Goal: Information Seeking & Learning: Learn about a topic

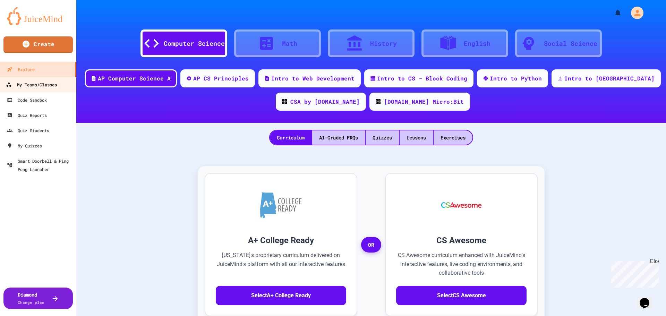
click at [42, 88] on div "My Teams/Classes" at bounding box center [31, 85] width 51 height 9
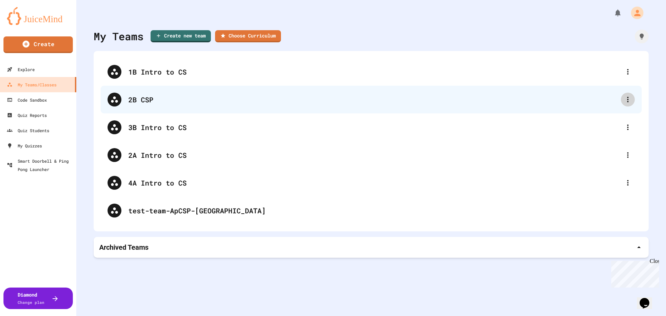
click at [624, 102] on icon at bounding box center [628, 99] width 8 height 8
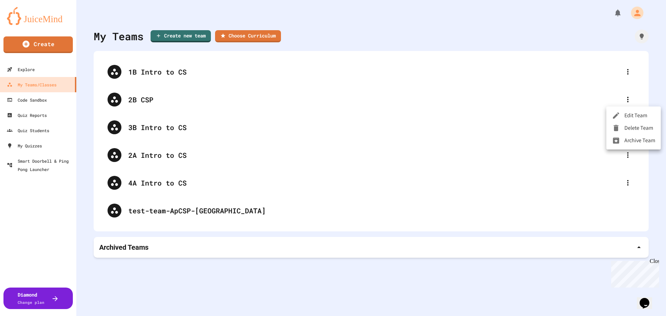
click at [143, 97] on div at bounding box center [333, 158] width 666 height 316
click at [143, 101] on body "We are updating our servers at 7PM EST [DATE]. [PERSON_NAME] should continue to…" at bounding box center [333, 158] width 666 height 316
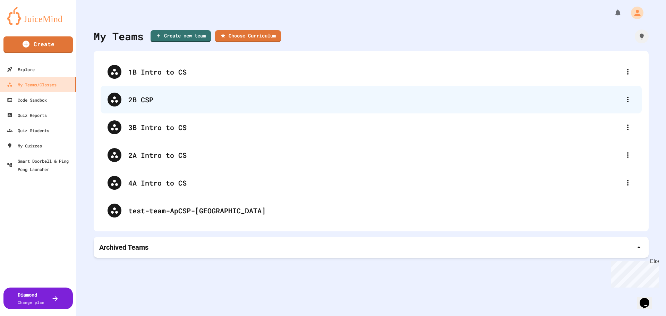
click at [157, 101] on div "2B CSP" at bounding box center [374, 99] width 493 height 10
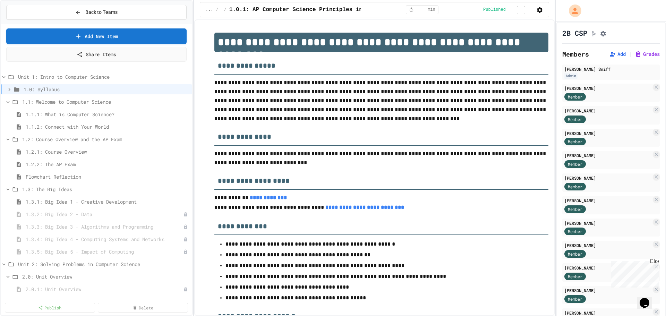
click at [606, 52] on div "2B CSP Members Add | Grades [PERSON_NAME] Admin [PERSON_NAME] Member [PERSON_NA…" at bounding box center [611, 249] width 110 height 455
click at [609, 57] on button "Add" at bounding box center [617, 54] width 17 height 7
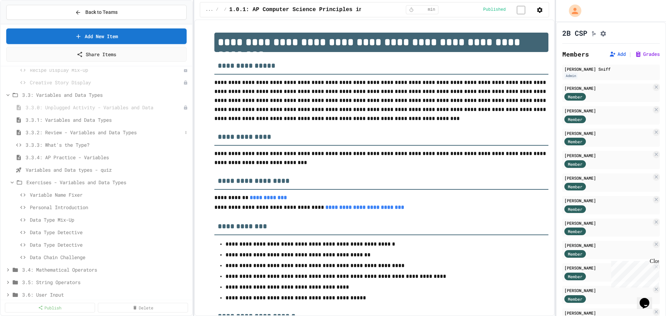
scroll to position [694, 0]
click at [90, 132] on span "3.3.1: Variables and Data Types" at bounding box center [108, 132] width 164 height 7
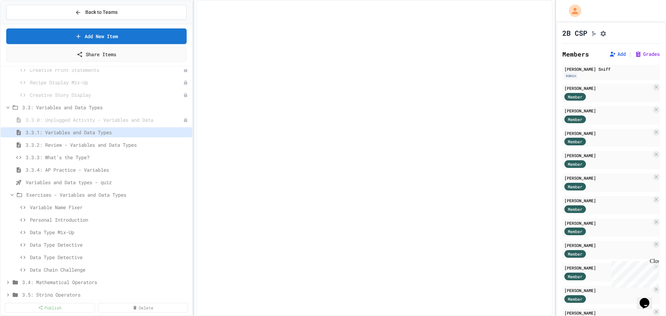
select select "***"
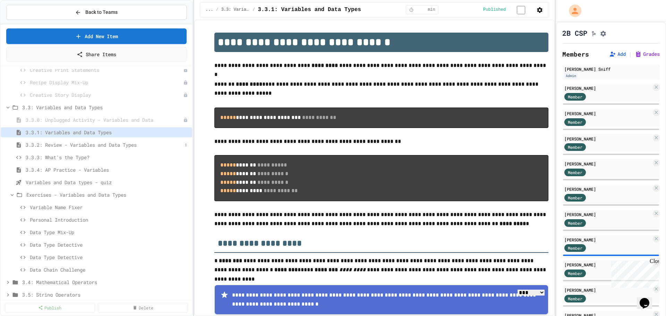
click at [99, 145] on span "3.3.2: Review - Variables and Data Types" at bounding box center [104, 144] width 157 height 7
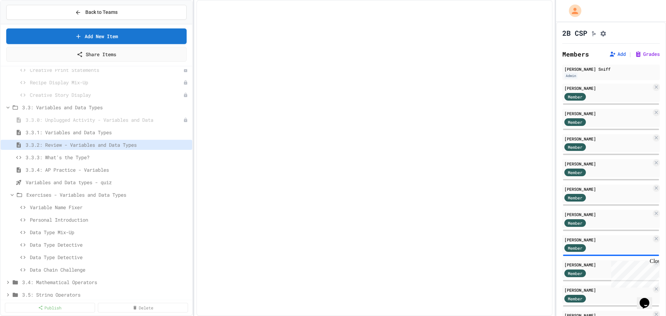
select select "***"
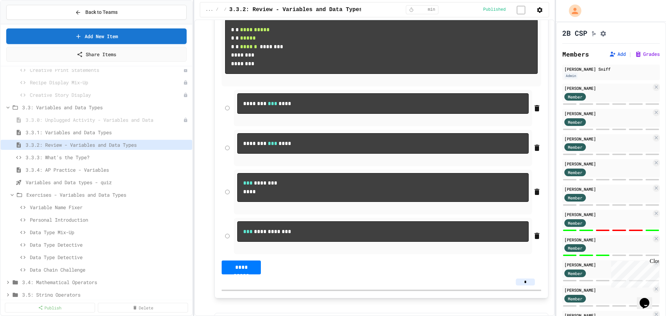
scroll to position [555, 0]
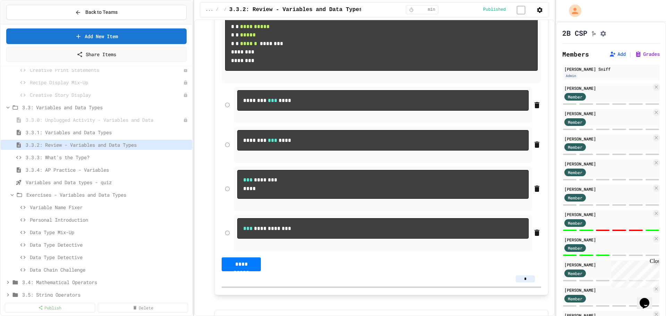
click at [650, 304] on div "Opens Chat This icon Opens the chat window." at bounding box center [644, 303] width 11 height 11
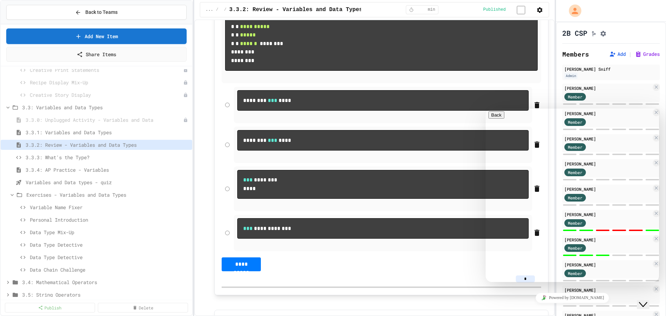
click at [541, 307] on div "Hi there Chat now! We typically reply in a few minutes" at bounding box center [573, 307] width 168 height 0
drag, startPoint x: 544, startPoint y: 228, endPoint x: 539, endPoint y: 245, distance: 17.7
click at [543, 307] on div "Hi there Chat now! We typically reply in a few minutes" at bounding box center [573, 307] width 168 height 0
click at [523, 307] on div "Rate this chat Upload File Insert emoji" at bounding box center [573, 317] width 168 height 21
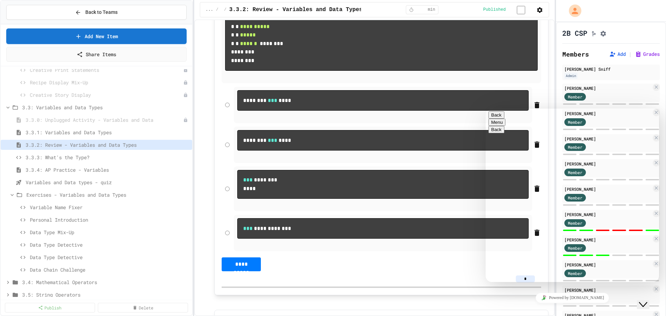
click at [520, 307] on textarea at bounding box center [516, 310] width 54 height 6
drag, startPoint x: 264, startPoint y: 84, endPoint x: 229, endPoint y: 28, distance: 65.9
click at [229, 28] on pre "**********" at bounding box center [381, 43] width 313 height 54
click at [618, 307] on textarea "**********" at bounding box center [570, 312] width 162 height 10
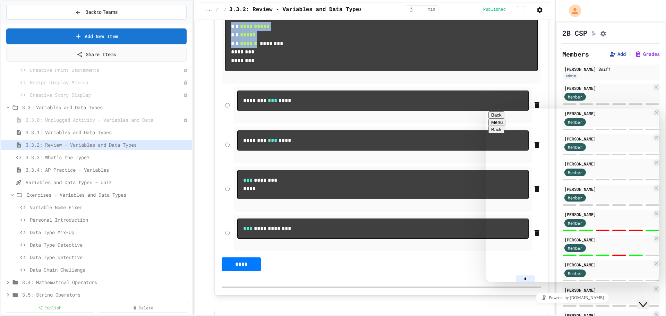
click at [609, 57] on icon at bounding box center [612, 54] width 7 height 7
type textarea "**********"
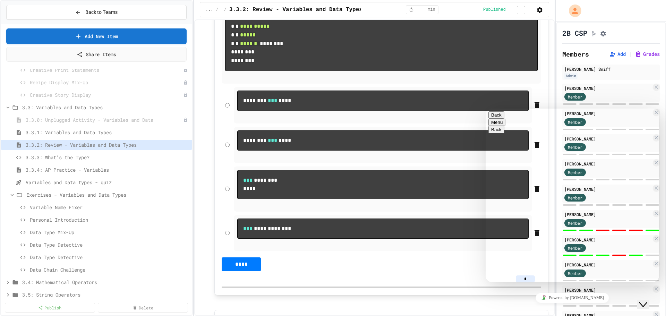
scroll to position [0, 0]
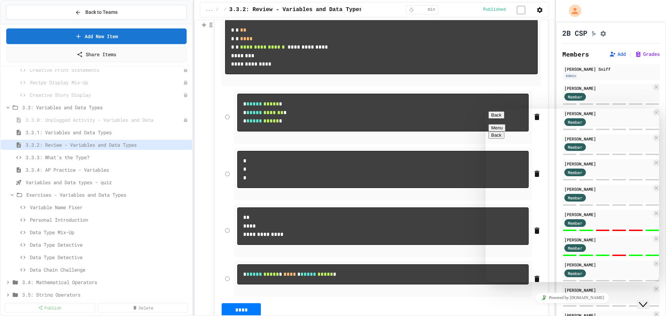
scroll to position [902, 0]
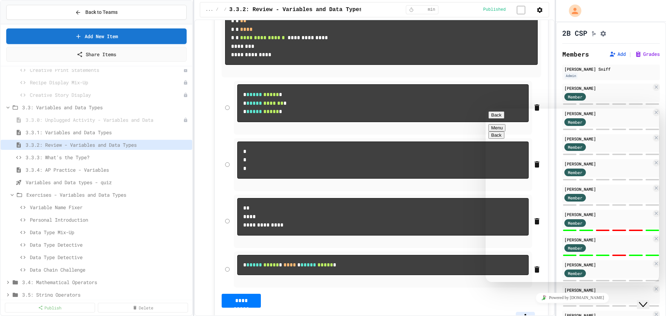
type textarea "**********"
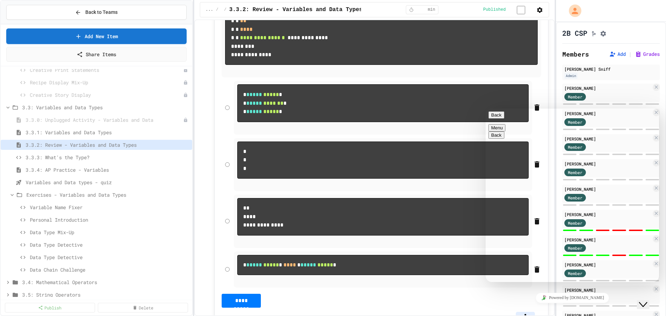
drag, startPoint x: 600, startPoint y: 239, endPoint x: 643, endPoint y: 244, distance: 42.6
click at [52, 158] on span "3.3.3: What's the Type?" at bounding box center [104, 157] width 157 height 7
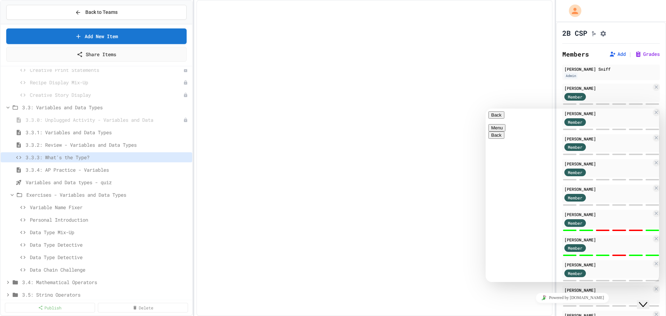
select select "*******"
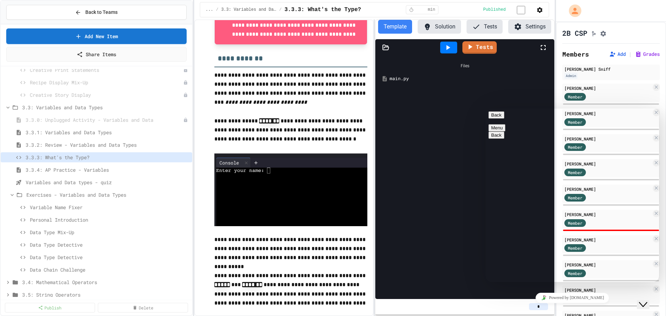
scroll to position [328, 0]
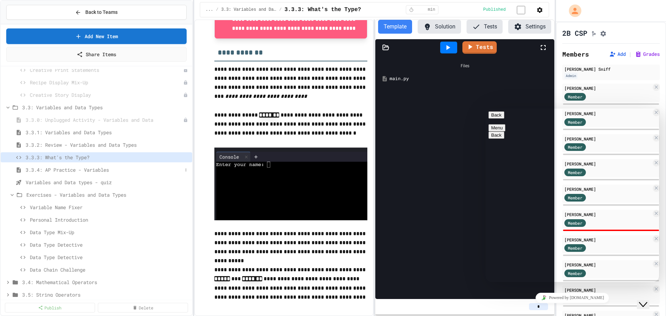
click at [86, 168] on span "3.3.4: AP Practice - Variables" at bounding box center [104, 169] width 157 height 7
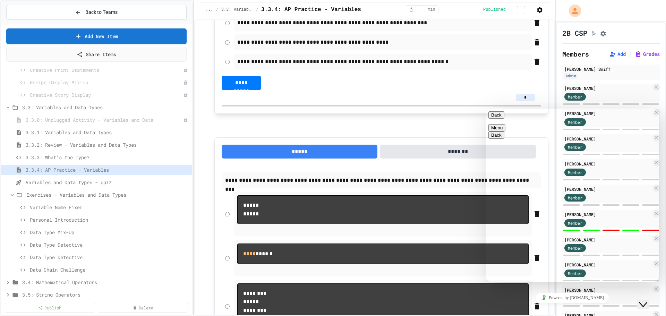
scroll to position [659, 0]
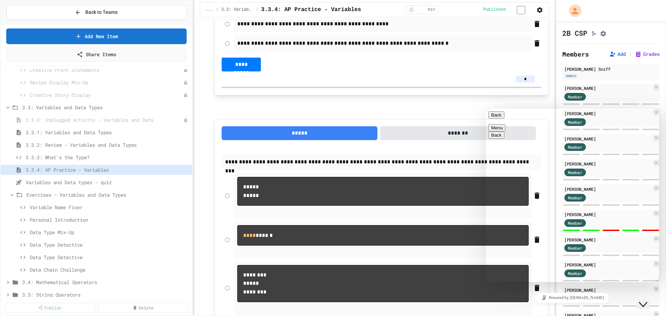
drag, startPoint x: 530, startPoint y: 268, endPoint x: 530, endPoint y: 274, distance: 5.9
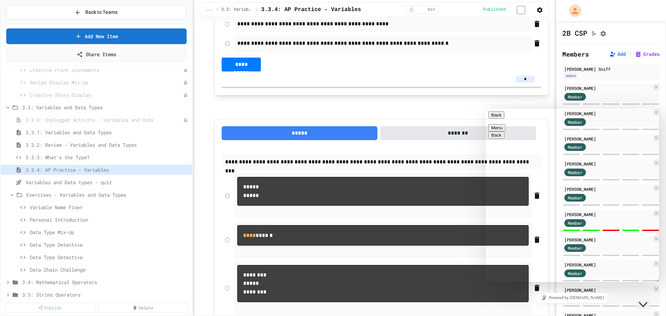
type textarea "**********"
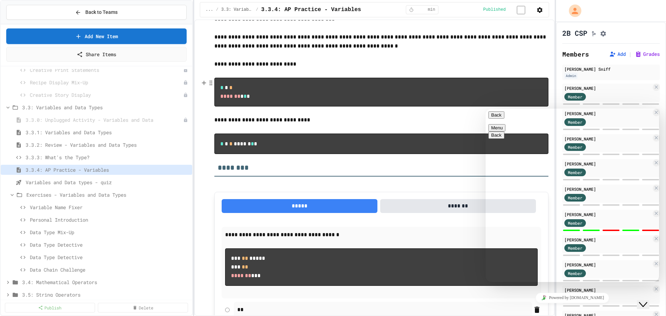
scroll to position [139, 0]
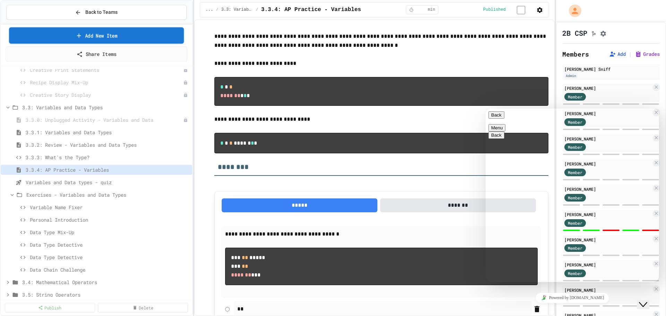
drag, startPoint x: 84, startPoint y: 31, endPoint x: 14, endPoint y: -42, distance: 101.4
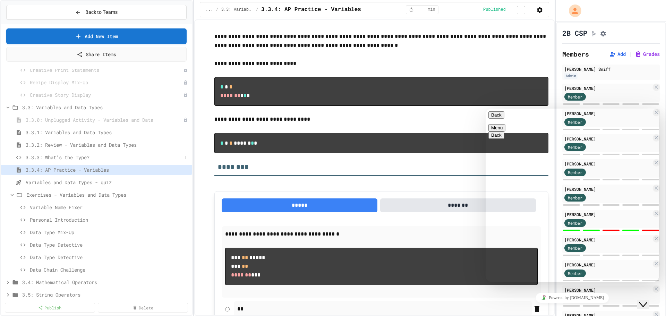
drag, startPoint x: 14, startPoint y: -42, endPoint x: 50, endPoint y: 157, distance: 201.7
click at [50, 157] on span "3.3.3: What's the Type?" at bounding box center [104, 157] width 157 height 7
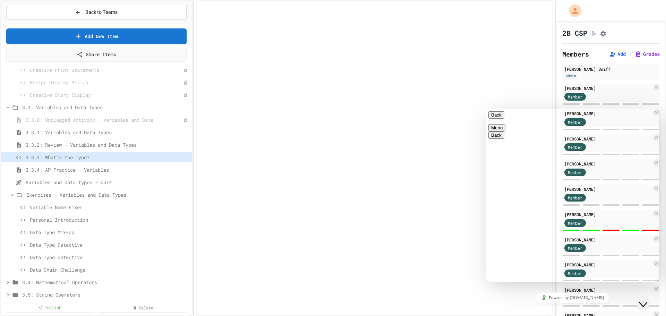
select select "*******"
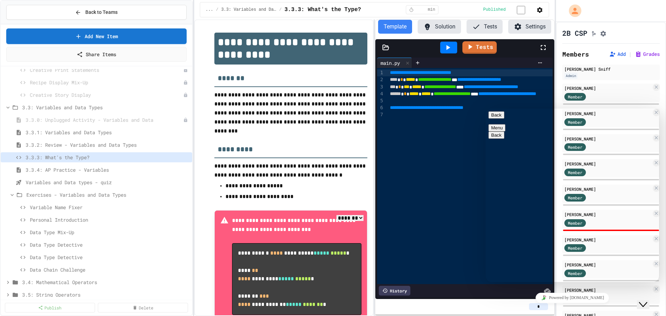
click at [447, 139] on div "**********" at bounding box center [495, 176] width 214 height 216
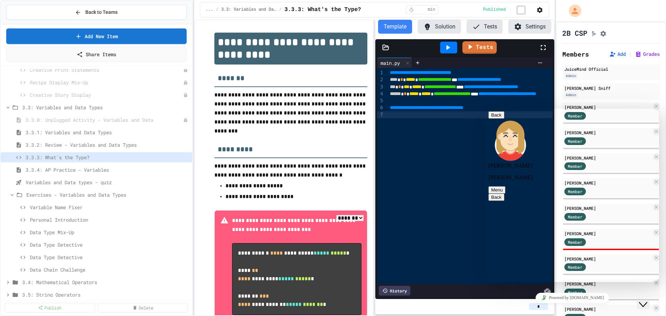
scroll to position [347, 0]
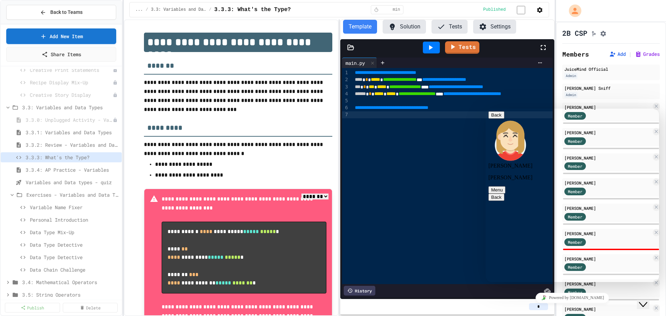
click at [121, 154] on div "**********" at bounding box center [333, 158] width 666 height 316
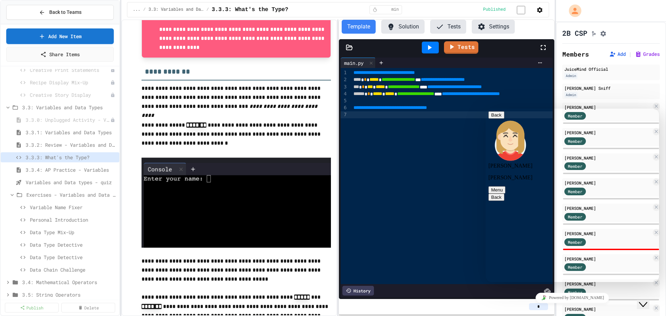
scroll to position [305, 0]
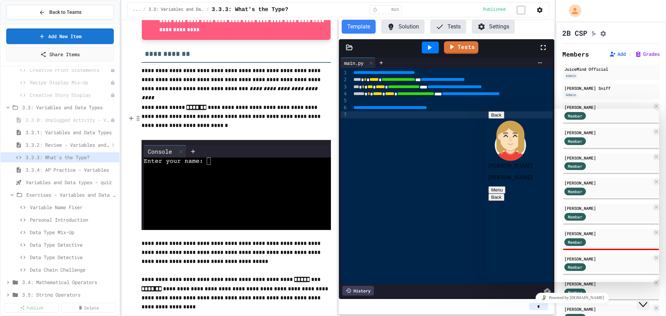
click at [54, 148] on span "3.3.2: Review - Variables and Data Types" at bounding box center [68, 144] width 84 height 7
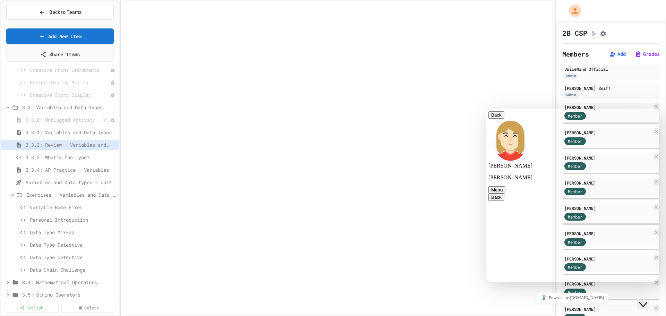
select select "***"
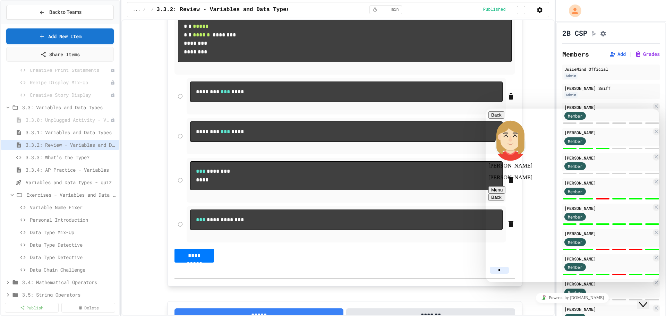
scroll to position [555, 0]
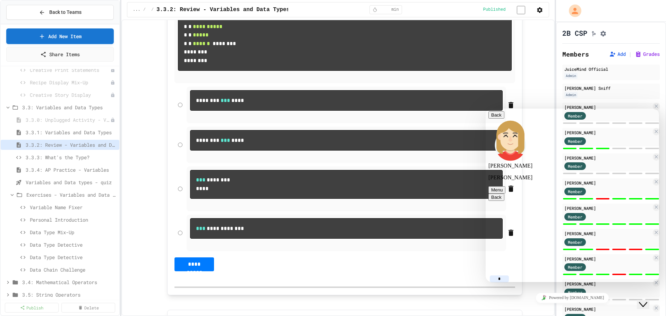
click at [643, 301] on icon "Close Chat This icon closes the chat window." at bounding box center [643, 305] width 8 height 8
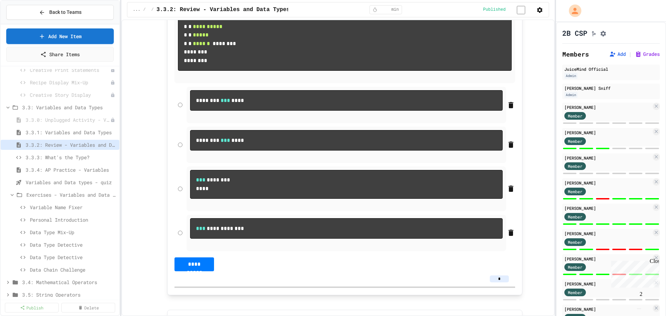
click at [639, 309] on img "Chat widget" at bounding box center [639, 309] width 0 height 0
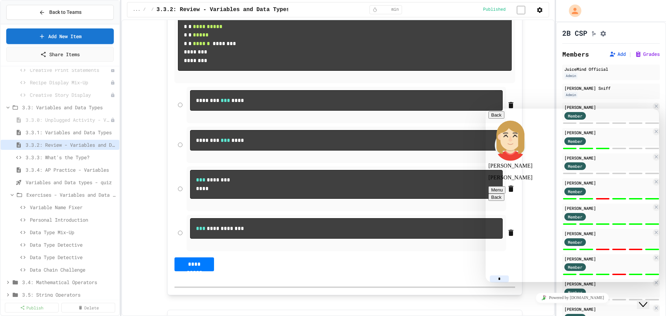
drag, startPoint x: 545, startPoint y: 269, endPoint x: 545, endPoint y: 274, distance: 4.5
paste textarea "*"
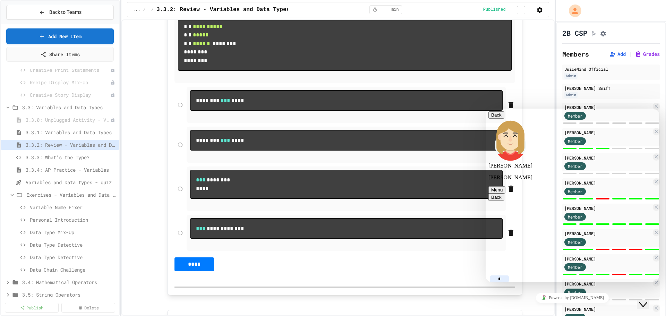
type textarea "**********"
click at [648, 301] on icon "Close Chat This icon closes the chat window." at bounding box center [643, 305] width 8 height 8
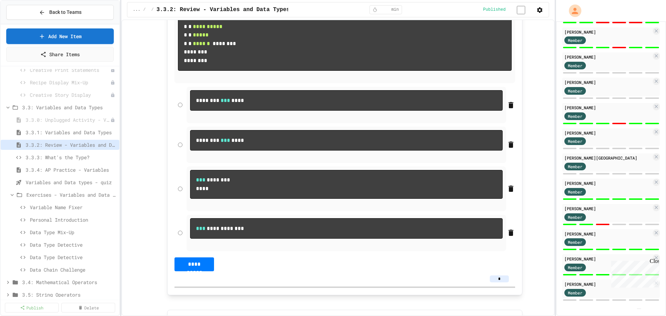
scroll to position [230, 0]
click at [619, 187] on div "[PERSON_NAME] Member" at bounding box center [612, 188] width 98 height 18
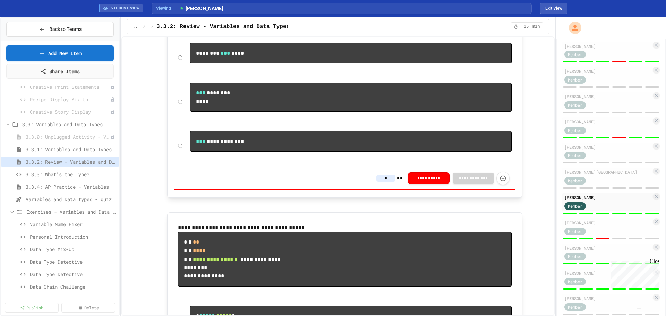
scroll to position [521, 0]
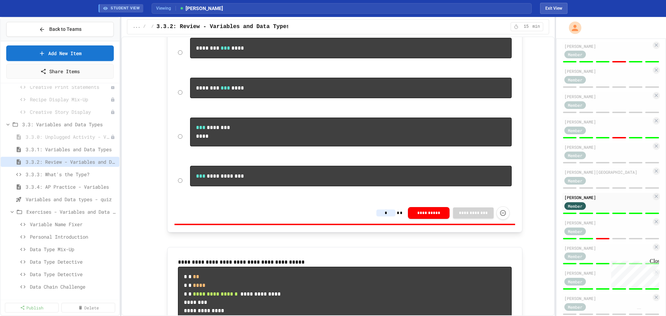
click at [639, 309] on img "Chat widget" at bounding box center [639, 309] width 0 height 0
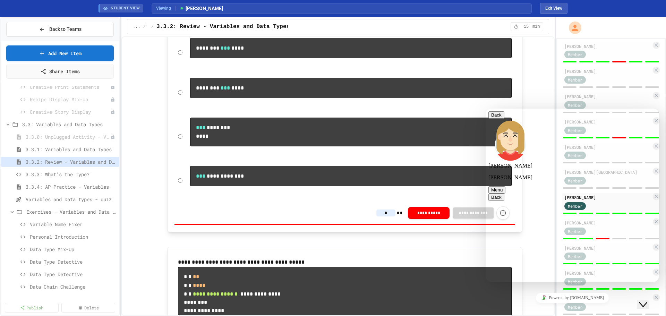
type textarea "**********"
click at [458, 195] on p at bounding box center [351, 190] width 322 height 9
click at [648, 309] on button "Close Chat This icon closes the chat window." at bounding box center [643, 304] width 12 height 9
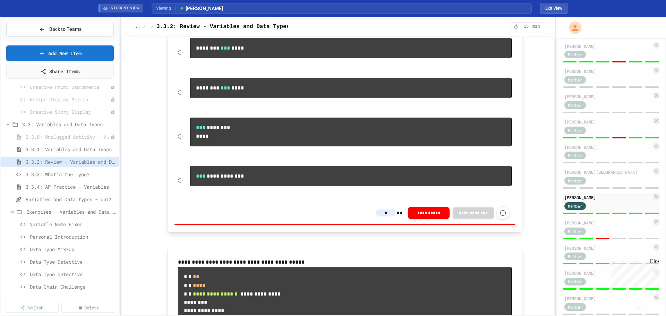
click at [639, 309] on img "Chat widget" at bounding box center [639, 309] width 0 height 0
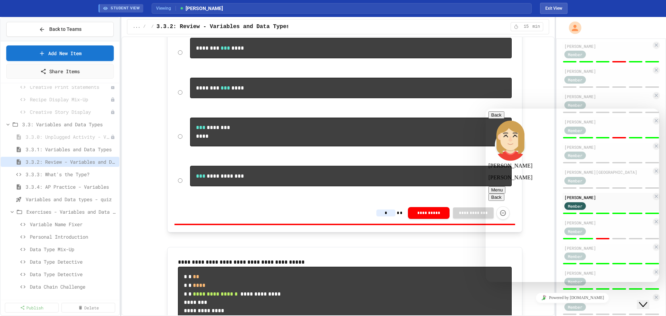
type textarea "**********"
type textarea "******"
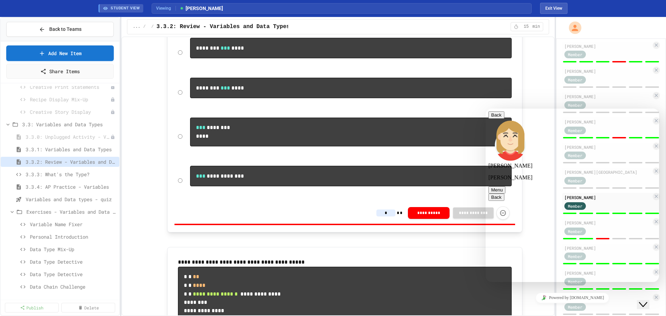
scroll to position [704, 0]
click at [554, 4] on button "Exit View" at bounding box center [553, 8] width 27 height 11
select select "***"
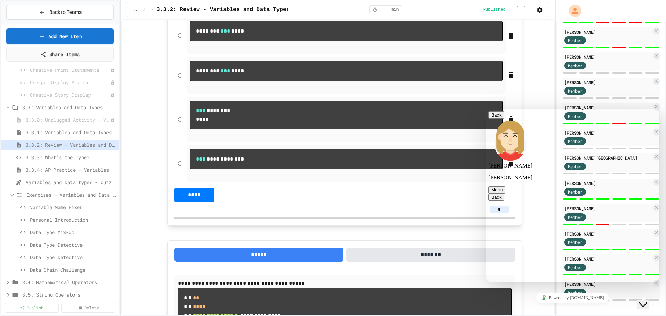
scroll to position [735, 0]
type textarea "**********"
click at [497, 119] on button "Back" at bounding box center [497, 114] width 16 height 7
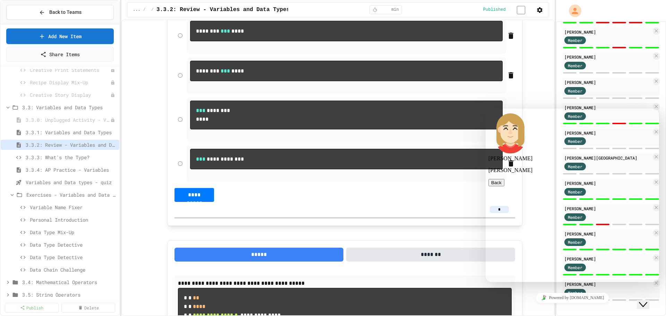
scroll to position [741, 0]
click at [646, 301] on icon "Close Chat This icon closes the chat window." at bounding box center [643, 305] width 8 height 8
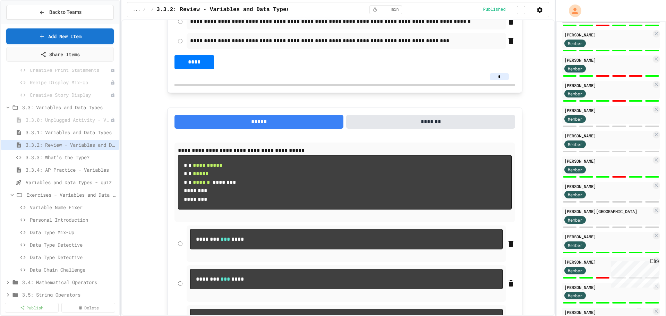
scroll to position [230, 0]
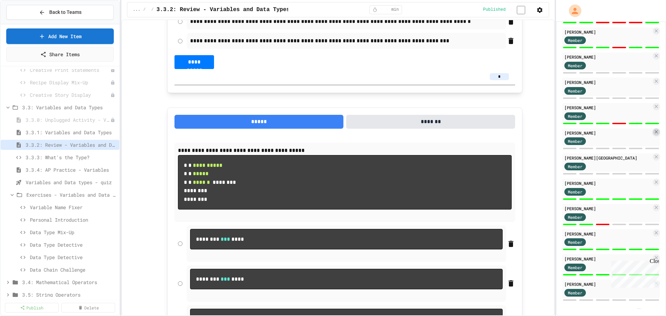
click at [654, 133] on icon at bounding box center [657, 132] width 6 height 6
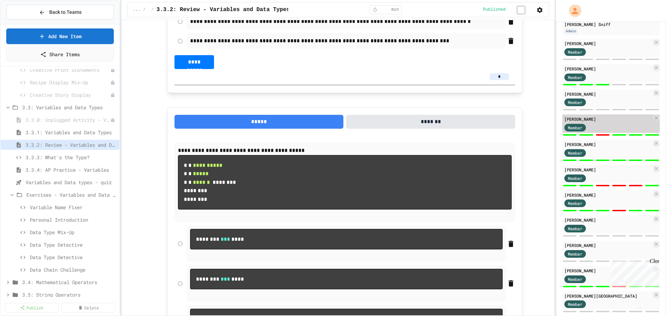
scroll to position [69, 0]
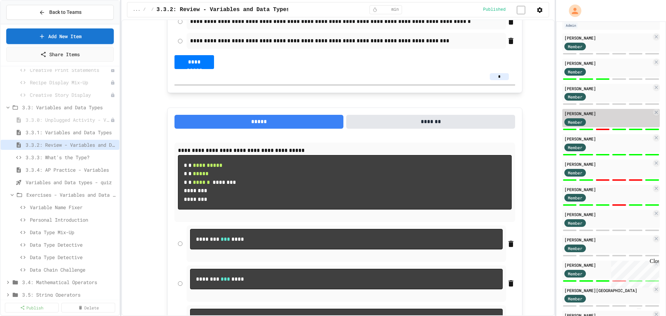
click at [610, 126] on div "Member" at bounding box center [608, 121] width 87 height 9
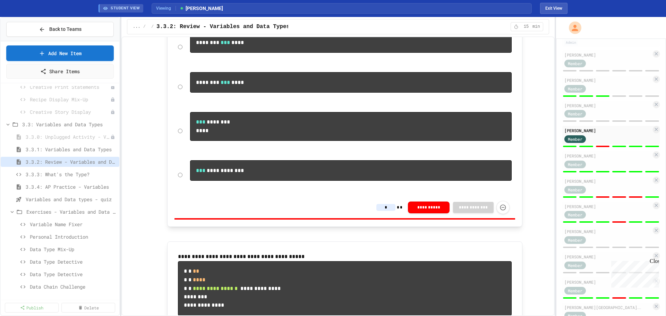
scroll to position [521, 0]
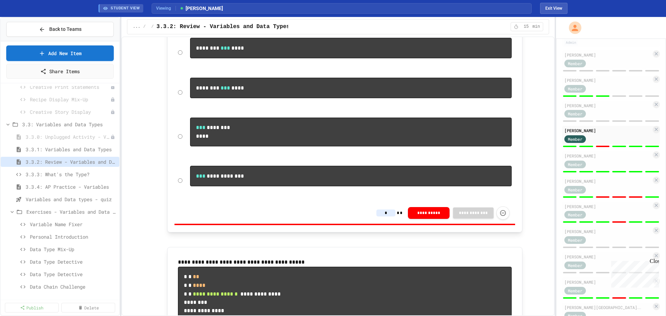
click at [261, 146] on pre "*** ******** ****" at bounding box center [351, 132] width 322 height 29
click at [387, 217] on input "*" at bounding box center [386, 213] width 19 height 7
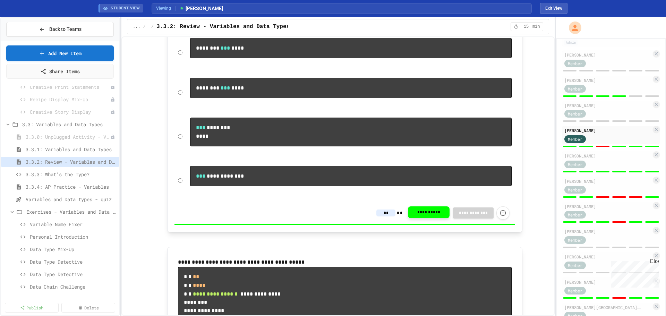
type input "*"
click at [420, 218] on button "**********" at bounding box center [429, 212] width 42 height 12
drag, startPoint x: 510, startPoint y: 144, endPoint x: 544, endPoint y: 140, distance: 34.6
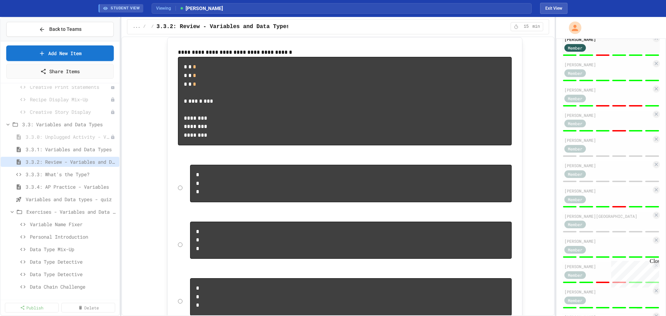
scroll to position [221, 0]
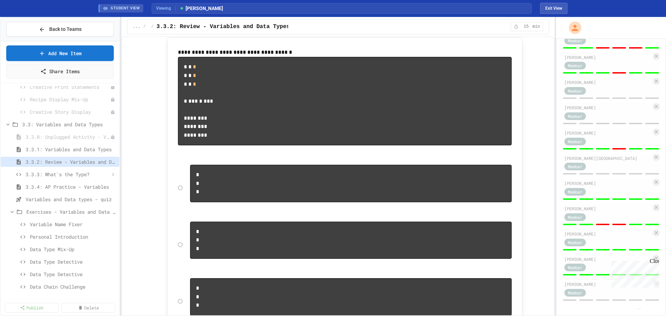
click at [67, 178] on span "3.3.3: What's the Type?" at bounding box center [68, 174] width 84 height 7
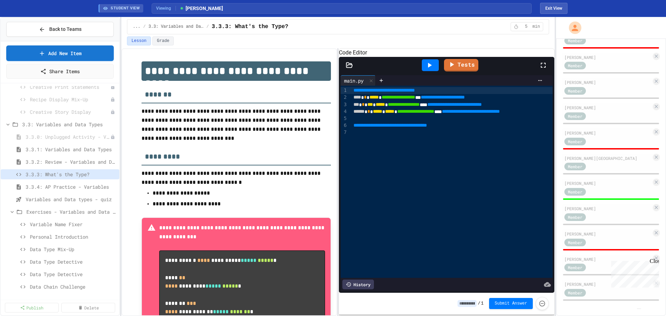
click at [639, 309] on img "Chat widget" at bounding box center [639, 309] width 0 height 0
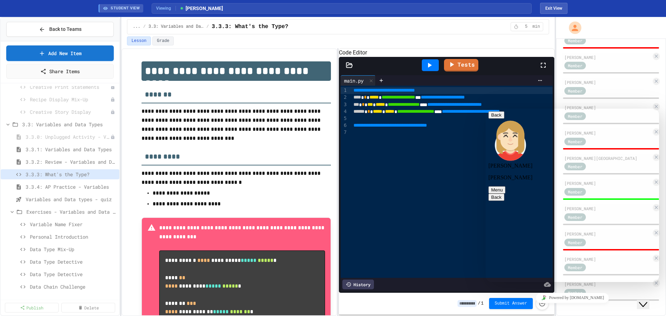
scroll to position [758, 0]
click at [642, 301] on div "Close Chat This icon closes the chat window." at bounding box center [643, 305] width 8 height 8
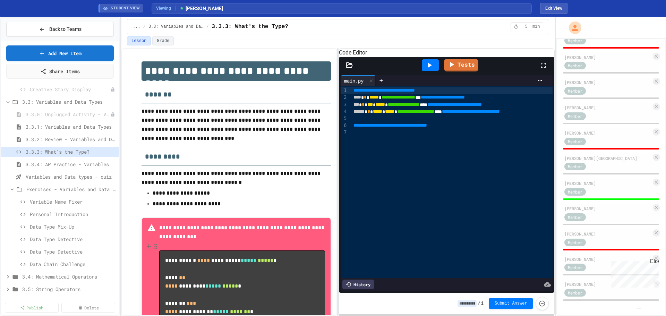
scroll to position [729, 0]
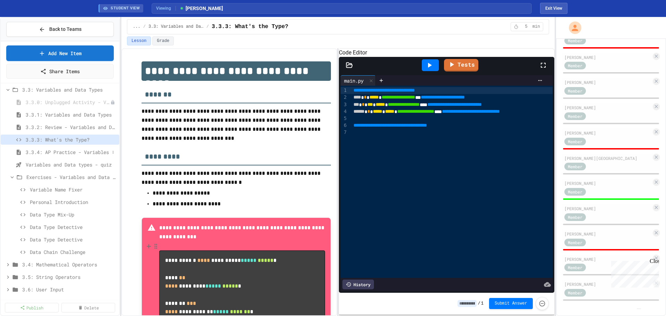
click at [54, 155] on span "3.3.4: AP Practice - Variables" at bounding box center [68, 152] width 84 height 7
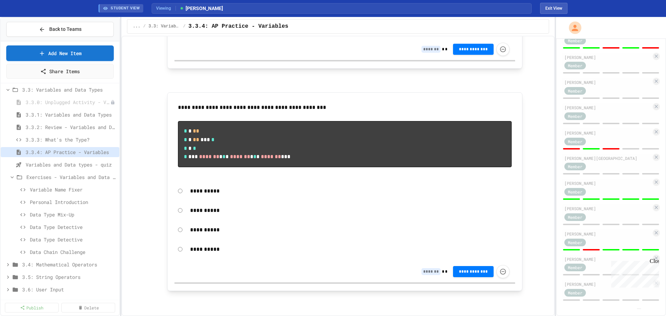
scroll to position [1107, 0]
click at [72, 187] on span "Variable Name Fixer" at bounding box center [70, 189] width 80 height 7
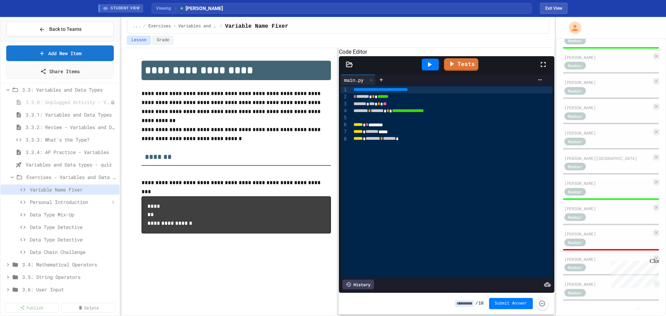
click at [63, 202] on span "Personal Introduction" at bounding box center [70, 201] width 80 height 7
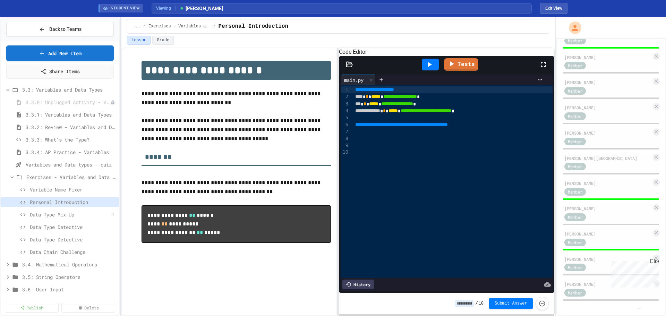
click at [71, 213] on span "Data Type Mix-Up" at bounding box center [70, 214] width 80 height 7
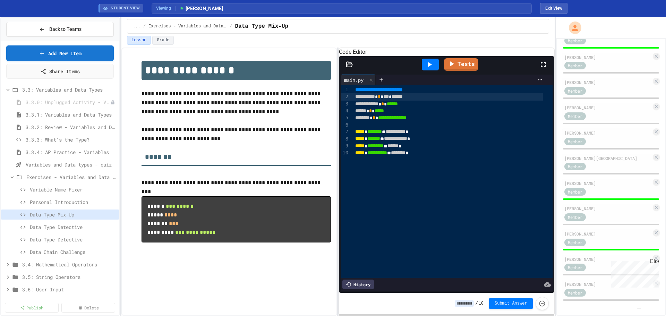
click at [391, 100] on div "**********" at bounding box center [448, 96] width 190 height 7
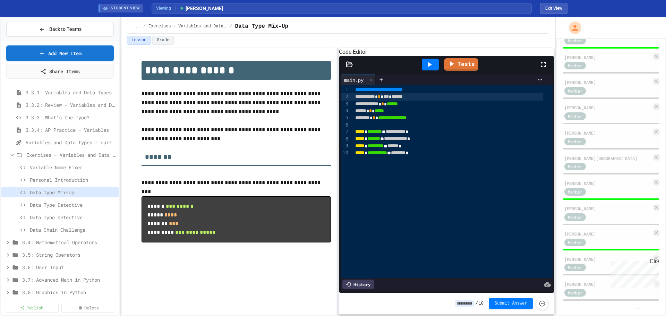
scroll to position [763, 0]
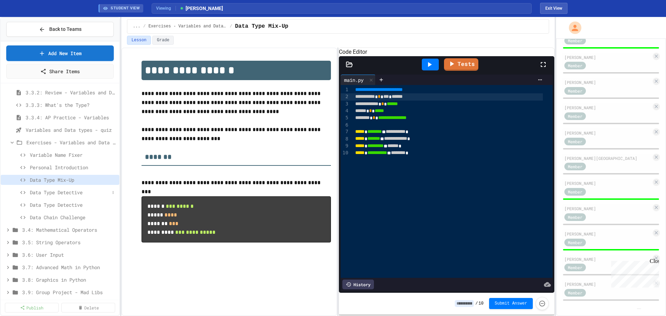
click at [53, 194] on span "Data Type Detective" at bounding box center [70, 192] width 80 height 7
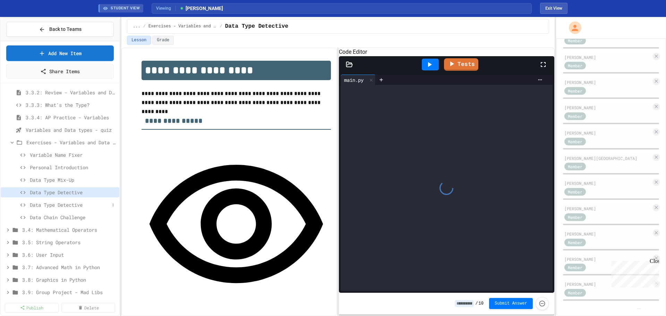
click at [56, 203] on span "Data Type Detective" at bounding box center [70, 204] width 80 height 7
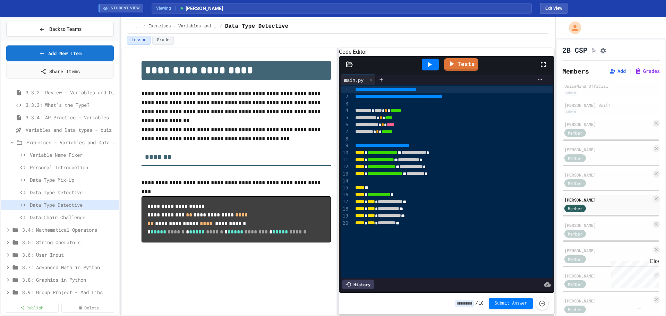
click at [443, 36] on div "Lesson Grade" at bounding box center [338, 40] width 422 height 9
click at [68, 29] on span "Back to Teams" at bounding box center [65, 29] width 32 height 7
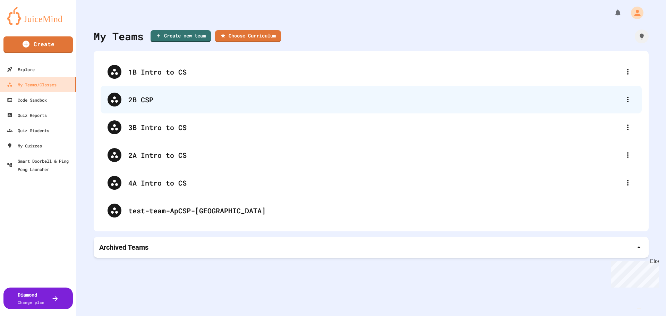
click at [159, 96] on div "2B CSP" at bounding box center [374, 99] width 493 height 10
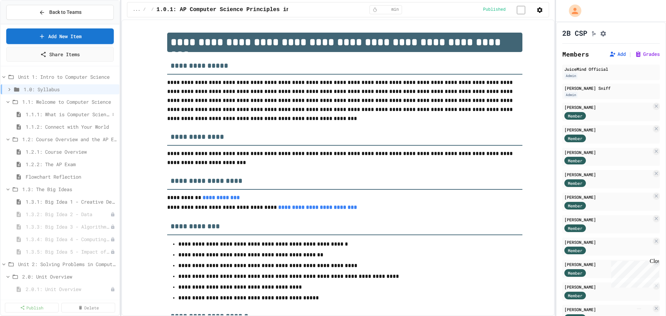
click at [61, 118] on div "1.1.1: What is Computer Science?" at bounding box center [60, 114] width 119 height 10
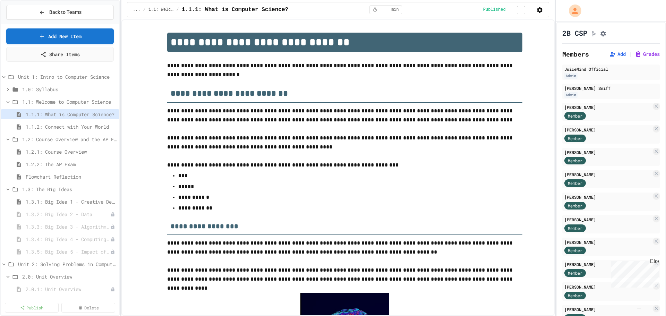
click at [62, 129] on span "1.1.2: Connect with Your World" at bounding box center [71, 126] width 91 height 7
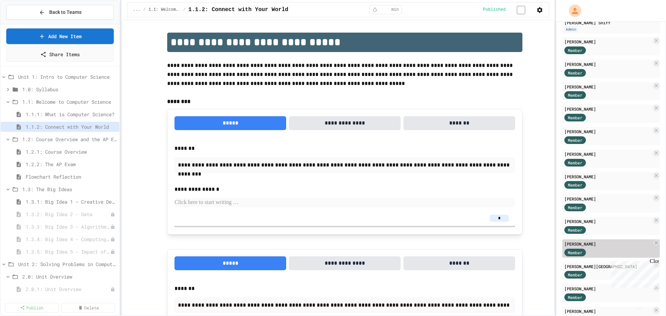
scroll to position [160, 0]
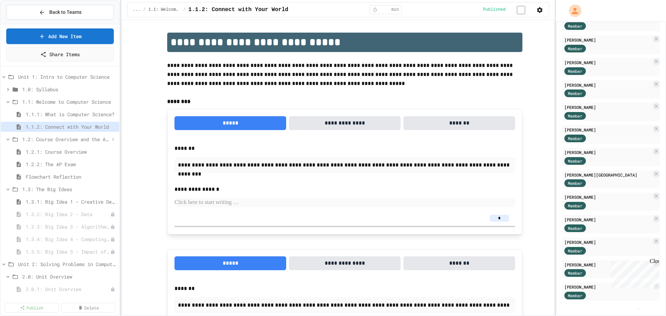
click at [52, 142] on span "1.2: Course Overview and the AP Exam" at bounding box center [65, 139] width 87 height 7
click at [52, 130] on div "1.1.2: Connect with Your World" at bounding box center [60, 127] width 119 height 10
click at [51, 140] on span "1.2: Course Overview and the AP Exam" at bounding box center [65, 139] width 87 height 7
click at [52, 161] on span "1.2.2: The AP Exam" at bounding box center [68, 164] width 84 height 7
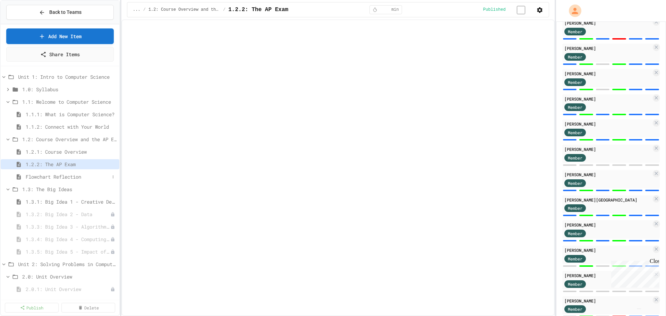
scroll to position [168, 0]
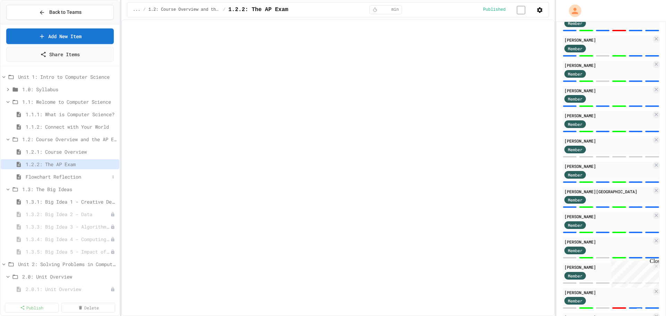
click at [62, 173] on span "Flowchart Reflection" at bounding box center [68, 176] width 84 height 7
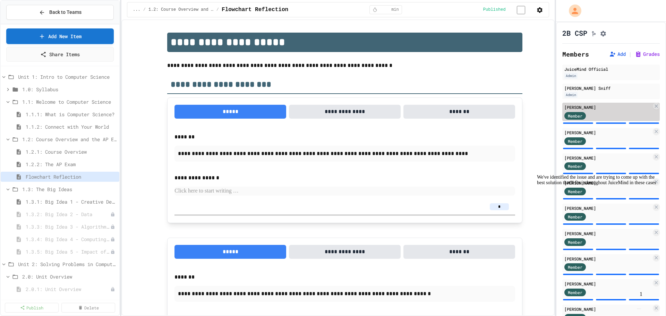
click at [584, 110] on div "[PERSON_NAME]" at bounding box center [608, 107] width 87 height 6
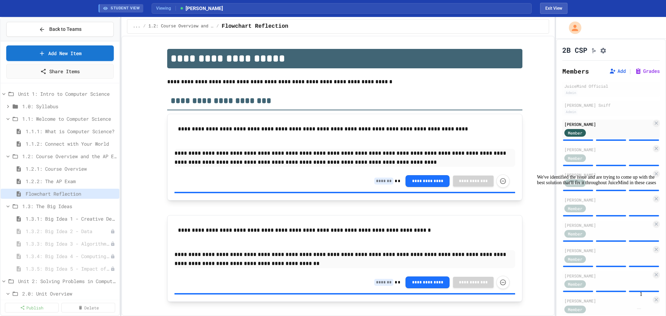
click at [388, 178] on input at bounding box center [383, 181] width 19 height 7
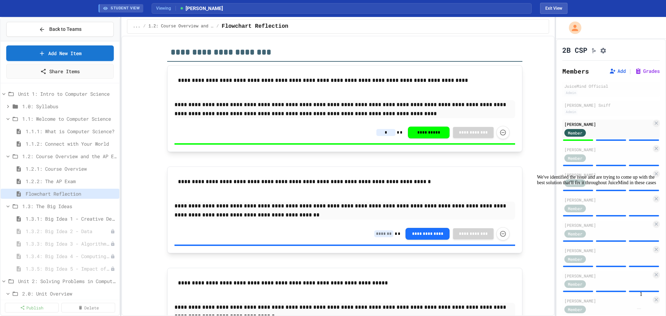
scroll to position [69, 0]
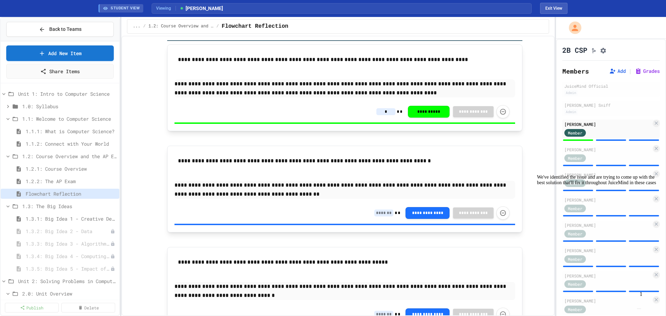
type input "*"
click at [382, 214] on input at bounding box center [383, 213] width 19 height 7
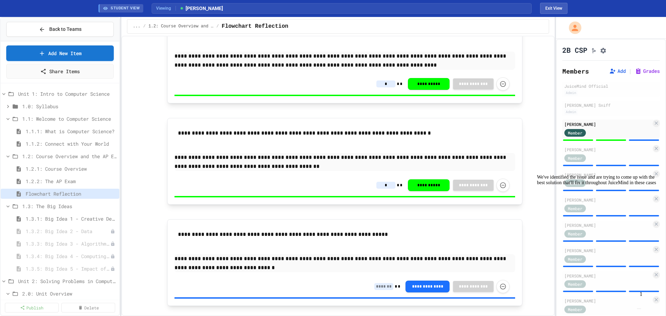
scroll to position [112, 0]
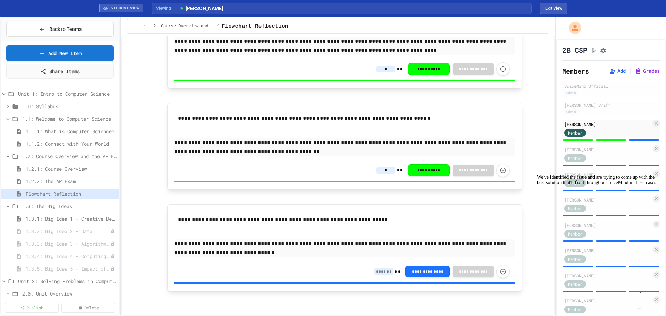
type input "*"
click at [381, 268] on div "**********" at bounding box center [441, 271] width 135 height 13
click at [381, 273] on input at bounding box center [383, 271] width 19 height 7
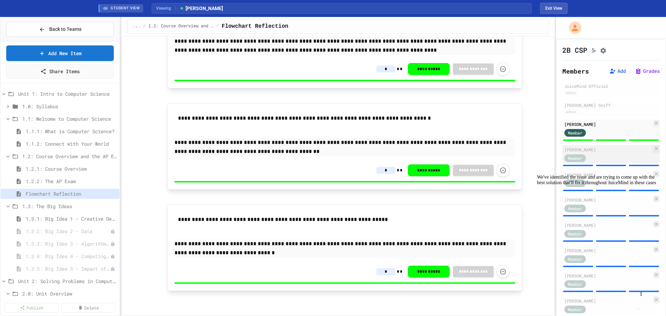
type input "*"
click at [612, 153] on div "[PERSON_NAME]" at bounding box center [608, 149] width 87 height 6
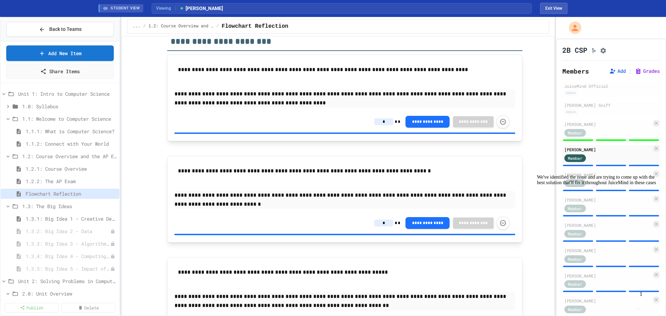
scroll to position [43, 0]
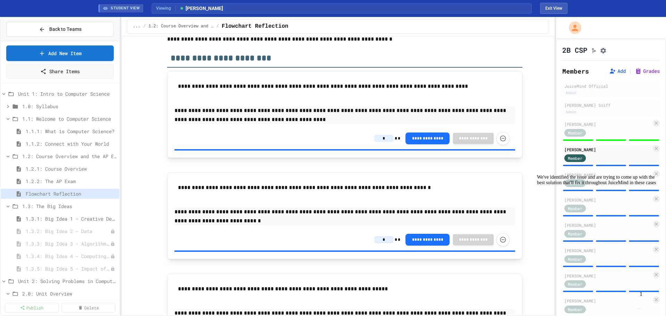
click at [387, 139] on input "*" at bounding box center [383, 138] width 19 height 7
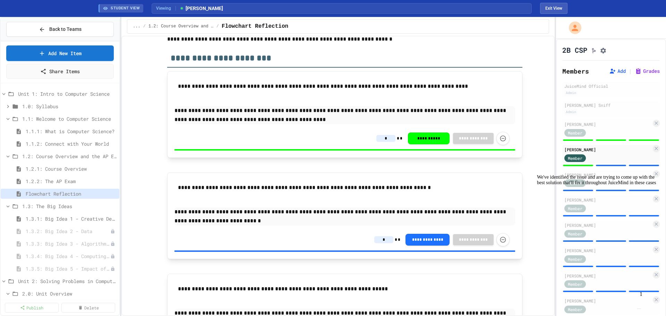
type input "*"
click at [382, 244] on div "**********" at bounding box center [441, 239] width 135 height 13
click at [388, 236] on input "*" at bounding box center [383, 239] width 19 height 7
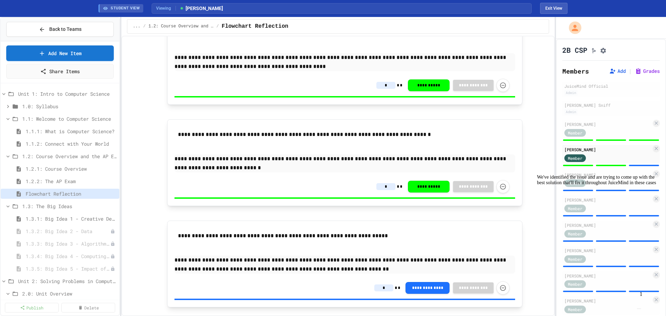
scroll to position [112, 0]
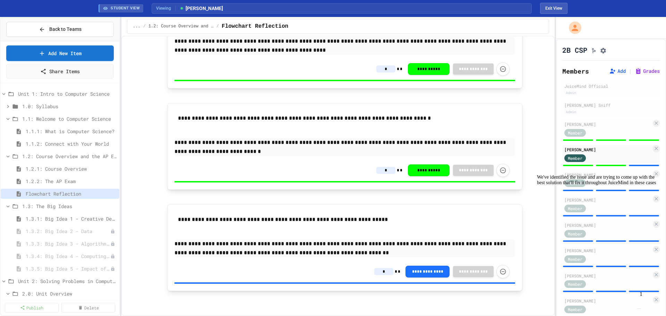
type input "*"
click at [377, 271] on input "*" at bounding box center [383, 271] width 19 height 7
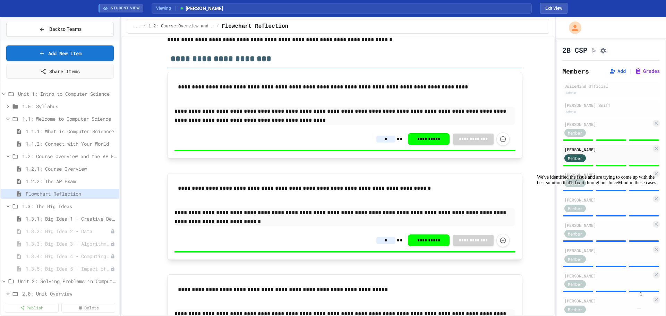
scroll to position [0, 0]
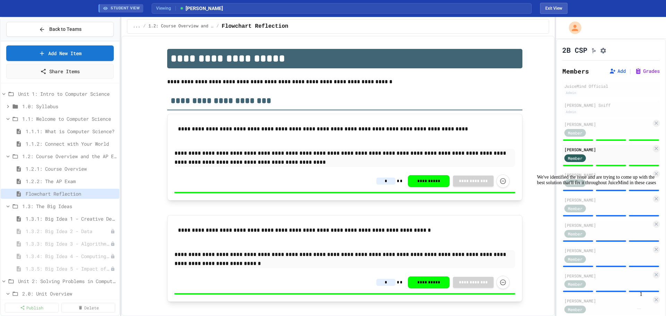
type input "*"
click at [585, 180] on div "We've identified the issue and are trying to come up with the best solution tha…" at bounding box center [599, 180] width 125 height 11
click at [580, 183] on div "We've identified the issue and are trying to come up with the best solution tha…" at bounding box center [599, 180] width 125 height 11
click at [612, 183] on div "We've identified the issue and are trying to come up with the best solution tha…" at bounding box center [599, 180] width 125 height 11
click at [584, 186] on div "We've identified the issue and are trying to come up with the best solution tha…" at bounding box center [599, 180] width 125 height 11
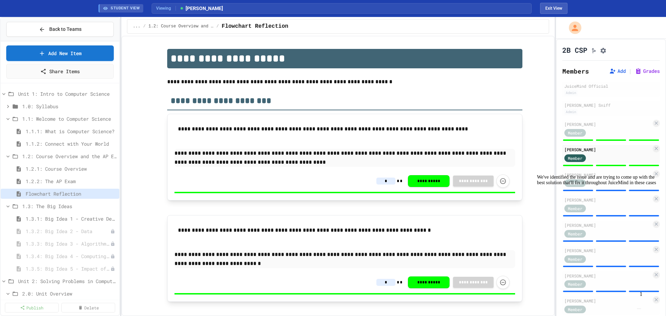
click at [585, 186] on div "We've identified the issue and are trying to come up with the best solution tha…" at bounding box center [599, 180] width 125 height 11
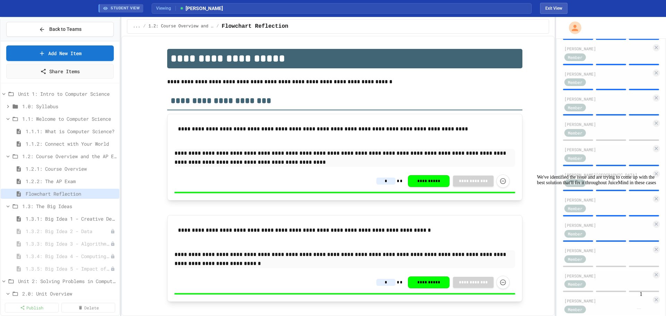
scroll to position [152, 0]
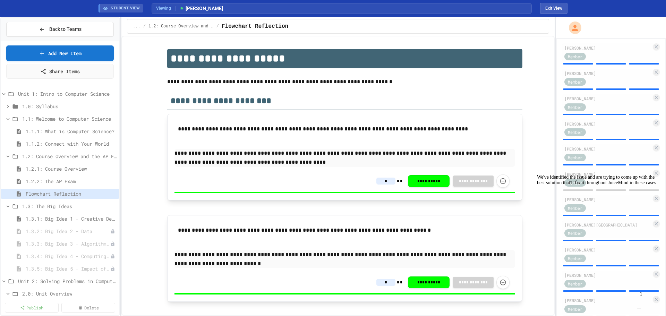
click at [639, 309] on img "Chat widget" at bounding box center [639, 309] width 0 height 0
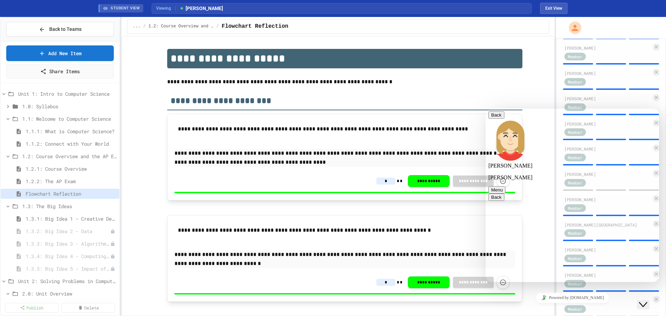
scroll to position [805, 0]
type textarea "*"
type textarea "**********"
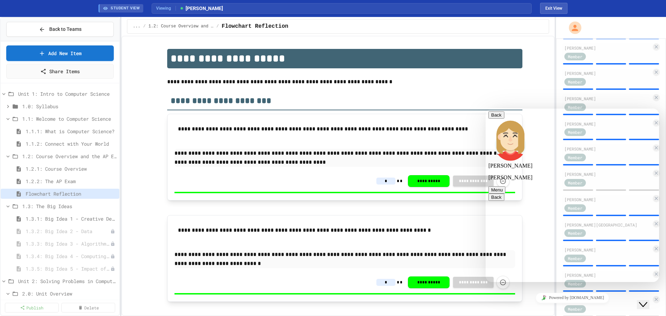
click at [495, 119] on button "Back" at bounding box center [497, 114] width 16 height 7
click at [368, 214] on div "**********" at bounding box center [345, 232] width 407 height 366
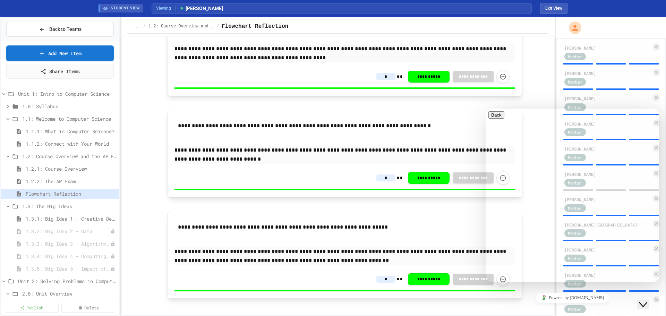
scroll to position [112, 0]
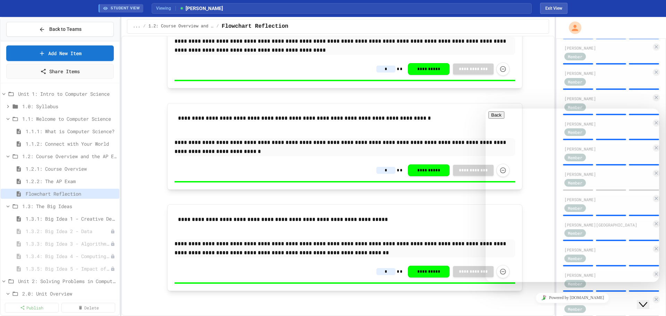
click at [650, 303] on button "Close Chat This icon closes the chat window." at bounding box center [643, 304] width 12 height 9
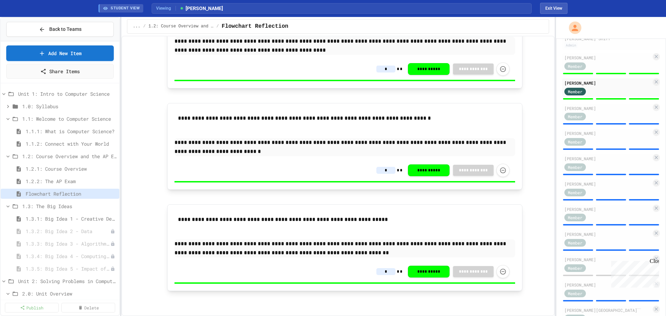
scroll to position [0, 0]
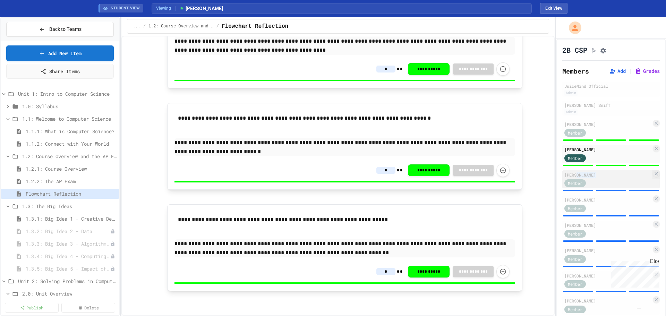
click at [577, 180] on div "[PERSON_NAME] Member" at bounding box center [612, 179] width 98 height 18
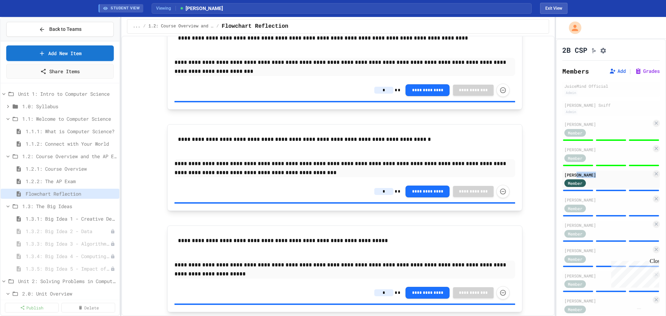
scroll to position [43, 0]
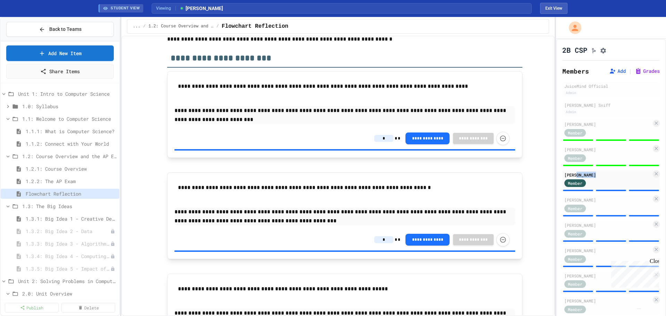
click at [383, 134] on div "**********" at bounding box center [441, 138] width 135 height 13
click at [379, 141] on input "*" at bounding box center [383, 138] width 19 height 7
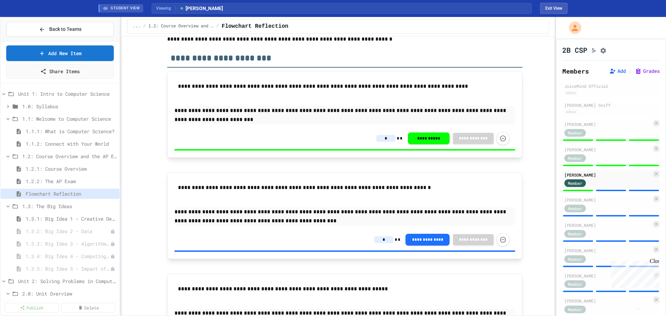
type input "*"
click at [384, 239] on input "*" at bounding box center [383, 239] width 19 height 7
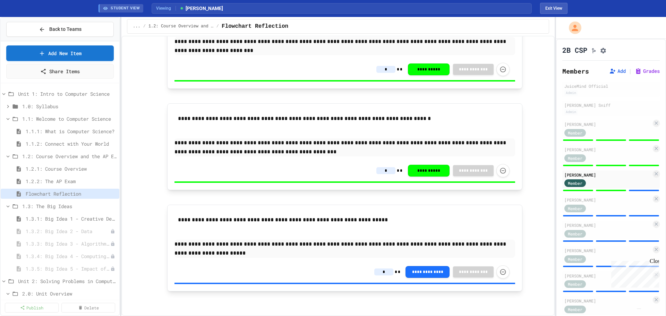
scroll to position [112, 0]
type input "*"
click at [377, 272] on input "*" at bounding box center [383, 271] width 19 height 7
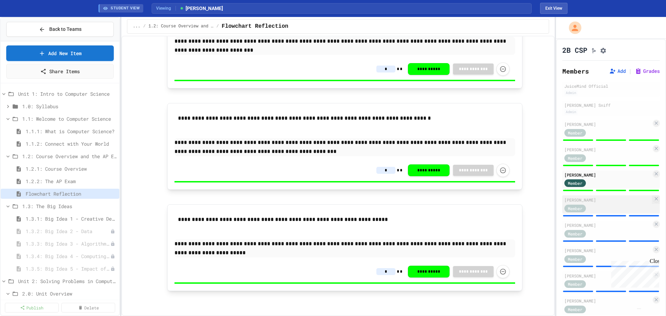
type input "*"
click at [597, 212] on div "Member" at bounding box center [582, 208] width 35 height 9
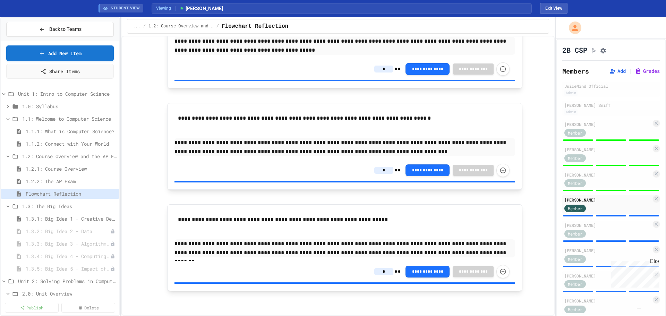
click at [386, 68] on input "*" at bounding box center [383, 69] width 19 height 7
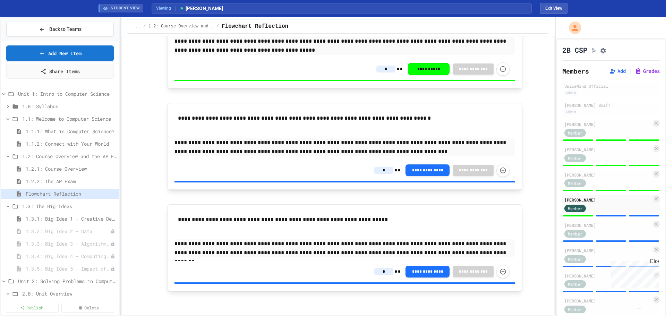
type input "*"
click at [378, 170] on input "*" at bounding box center [383, 170] width 19 height 7
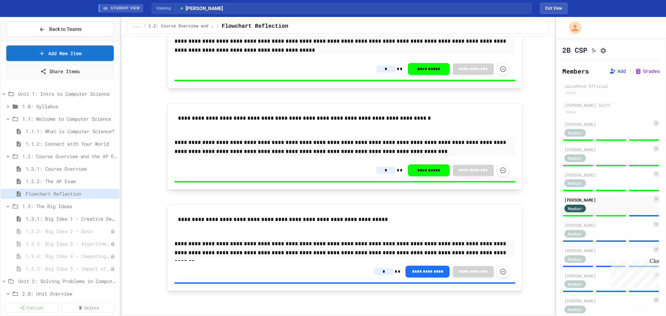
type input "*"
click at [384, 272] on input "*" at bounding box center [383, 271] width 19 height 7
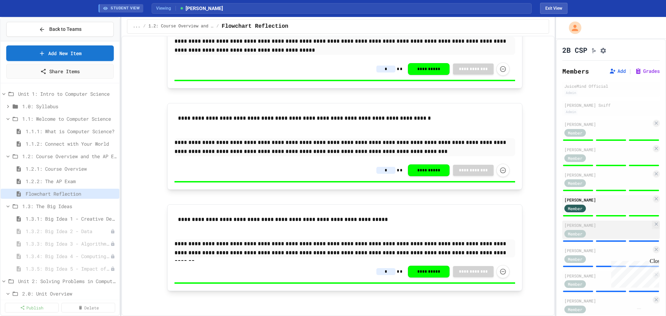
type input "*"
click at [573, 237] on span "Member" at bounding box center [575, 234] width 15 height 6
click at [615, 235] on div "Member" at bounding box center [608, 233] width 87 height 9
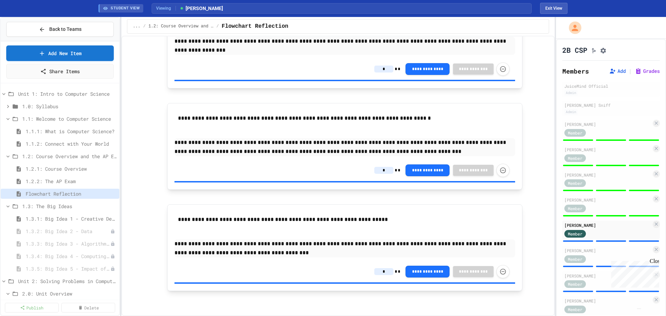
scroll to position [103, 0]
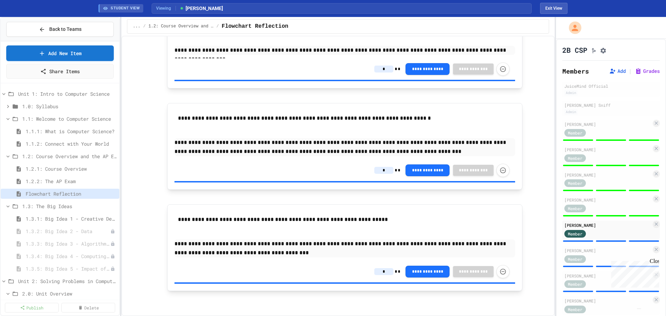
click at [376, 68] on input "*" at bounding box center [383, 69] width 19 height 7
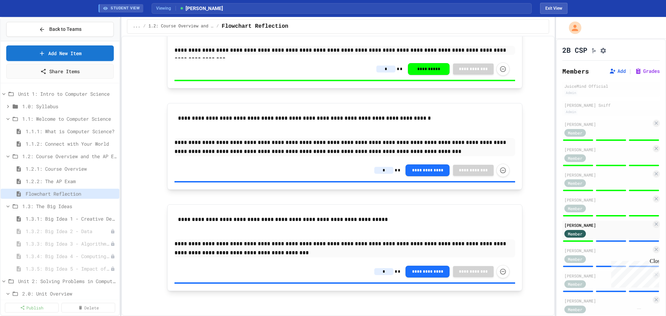
type input "*"
click at [386, 168] on input "*" at bounding box center [383, 170] width 19 height 7
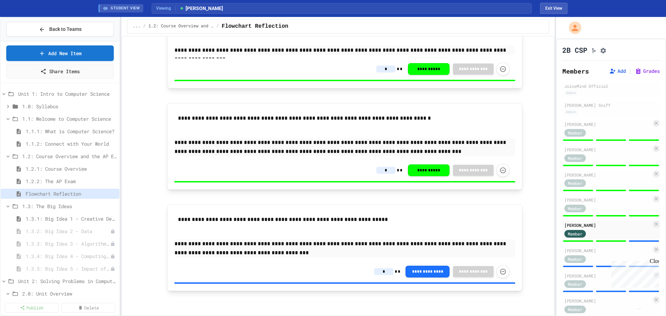
type input "*"
click at [379, 267] on div "**********" at bounding box center [441, 271] width 135 height 13
click at [380, 270] on input "*" at bounding box center [383, 271] width 19 height 7
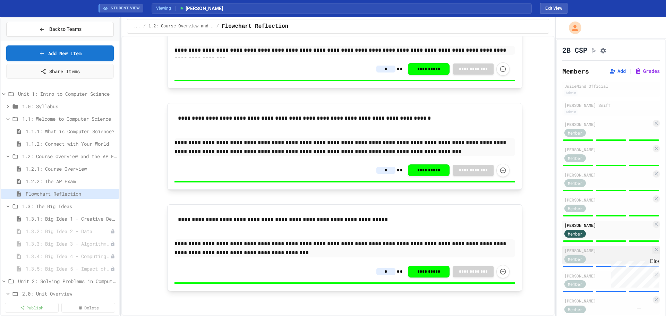
type input "*"
click at [607, 259] on div "Member" at bounding box center [608, 258] width 87 height 9
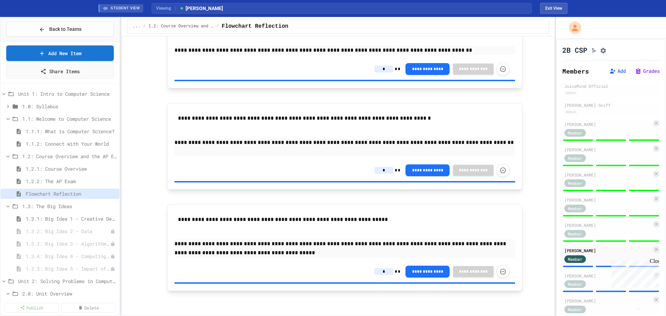
scroll to position [94, 0]
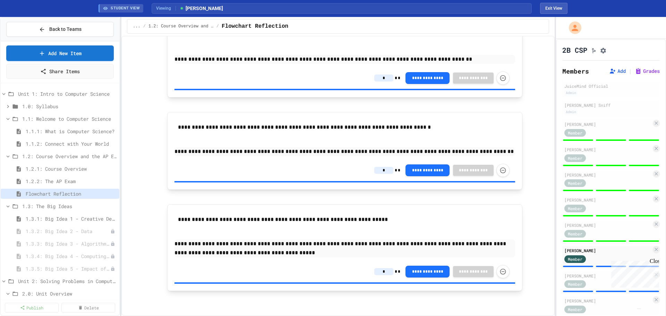
click at [385, 80] on input "*" at bounding box center [383, 78] width 19 height 7
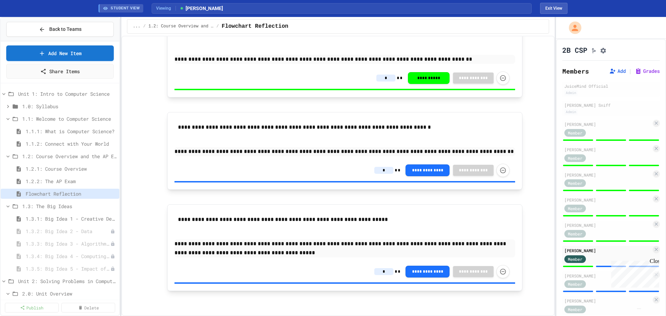
type input "*"
click at [380, 175] on div "**********" at bounding box center [441, 170] width 135 height 13
click at [381, 171] on input "*" at bounding box center [383, 170] width 19 height 7
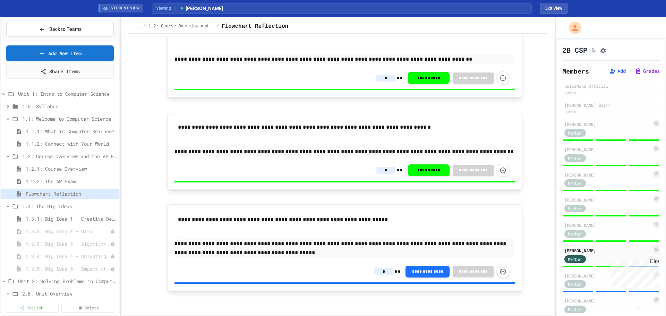
type input "*"
click at [382, 266] on div "**********" at bounding box center [441, 271] width 135 height 13
click at [385, 272] on input "*" at bounding box center [383, 271] width 19 height 7
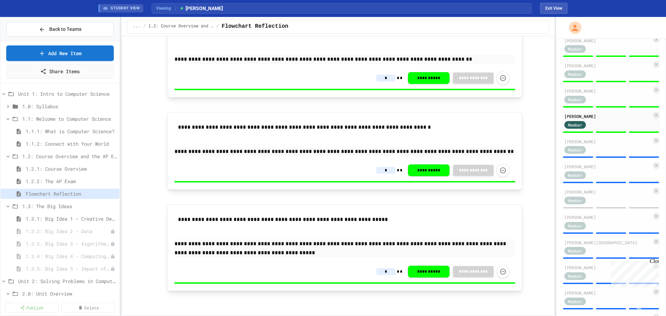
scroll to position [174, 0]
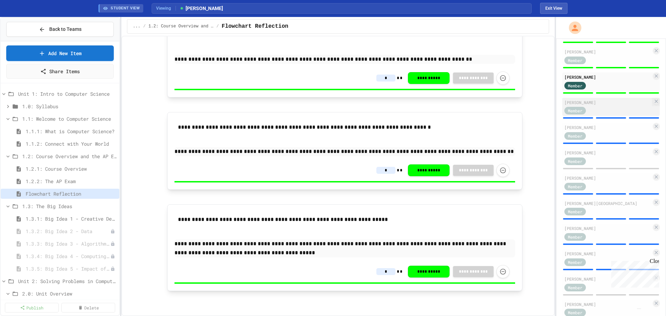
type input "*"
click at [606, 111] on div "Member" at bounding box center [608, 110] width 87 height 9
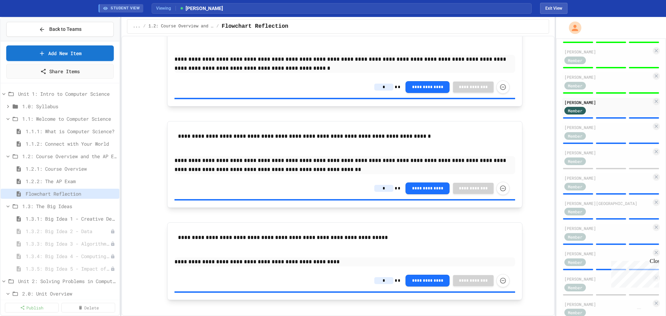
click at [376, 87] on input "*" at bounding box center [383, 87] width 19 height 7
click at [379, 90] on input "*" at bounding box center [383, 87] width 19 height 7
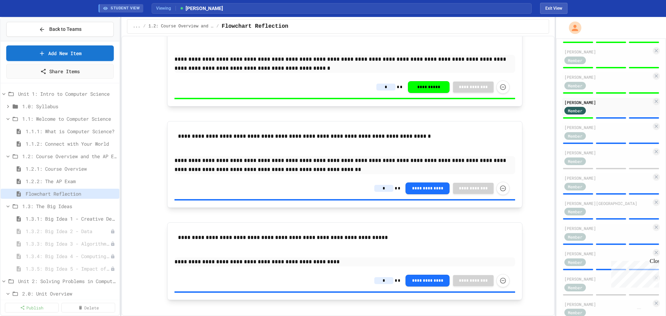
type input "*"
click at [390, 188] on input "*" at bounding box center [383, 188] width 19 height 7
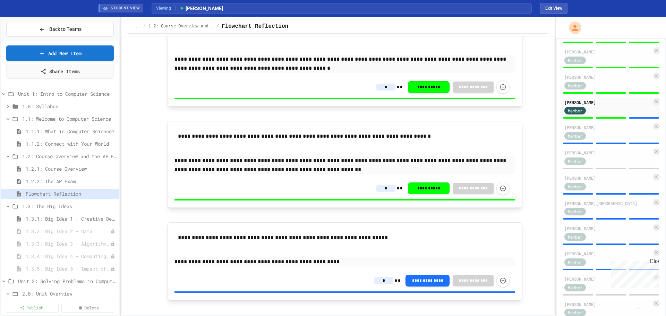
type input "*"
click at [381, 282] on input "*" at bounding box center [383, 280] width 19 height 7
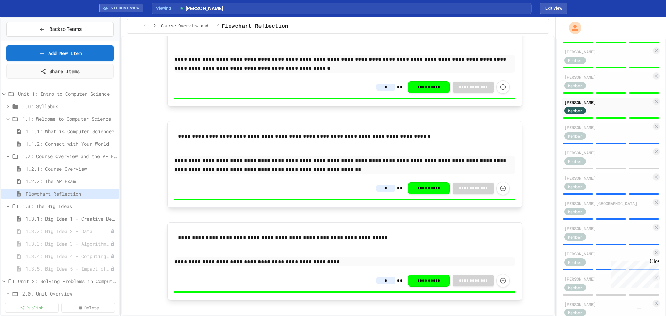
type input "*"
click at [76, 217] on span "1.3.1: Big Idea 1 - Creative Development" at bounding box center [68, 218] width 84 height 7
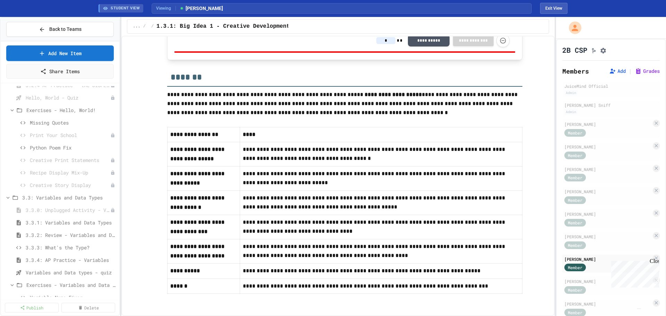
scroll to position [625, 0]
click at [67, 222] on span "3.3.1: Variables and Data Types" at bounding box center [68, 218] width 84 height 7
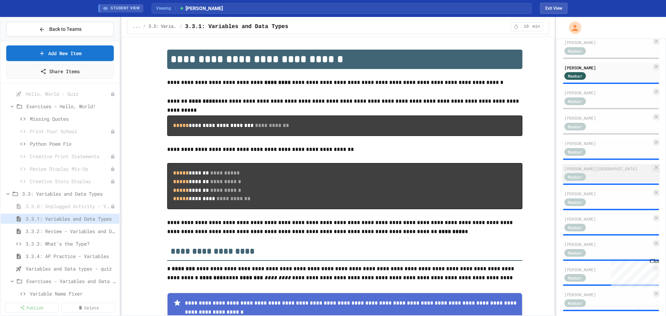
scroll to position [221, 0]
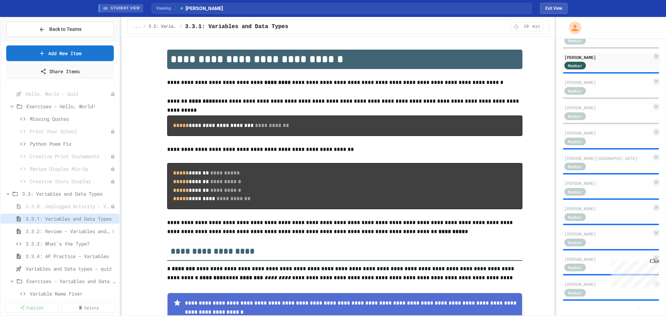
click at [59, 230] on span "3.3.2: Review - Variables and Data Types" at bounding box center [68, 231] width 84 height 7
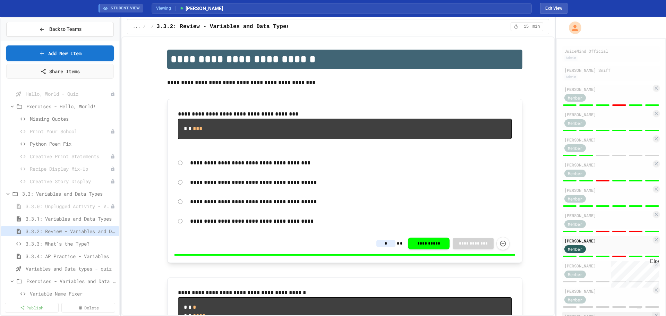
scroll to position [35, 0]
click at [604, 103] on div "[PERSON_NAME] Member" at bounding box center [612, 94] width 98 height 18
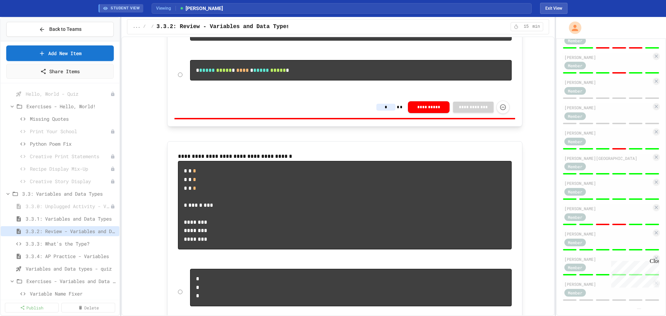
scroll to position [694, 0]
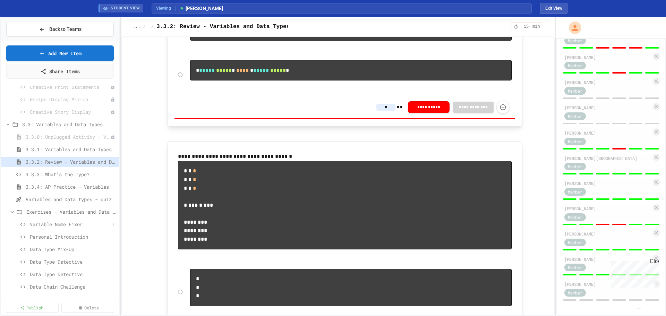
click at [43, 224] on span "Variable Name Fixer" at bounding box center [70, 224] width 80 height 7
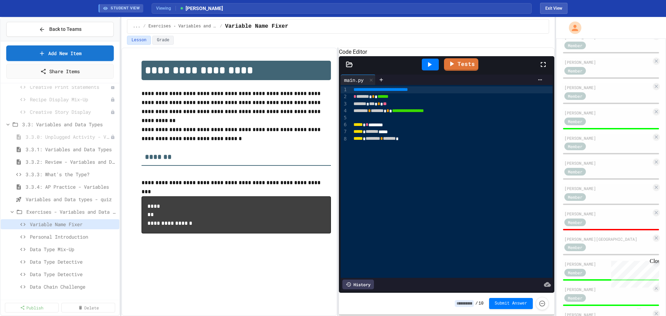
scroll to position [221, 0]
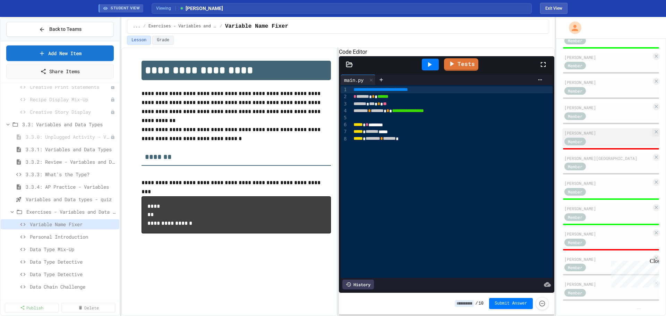
click at [591, 137] on div "Member" at bounding box center [582, 141] width 35 height 9
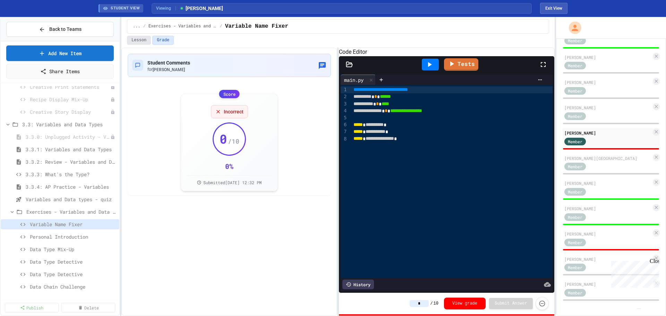
click at [144, 39] on button "Lesson" at bounding box center [139, 40] width 24 height 9
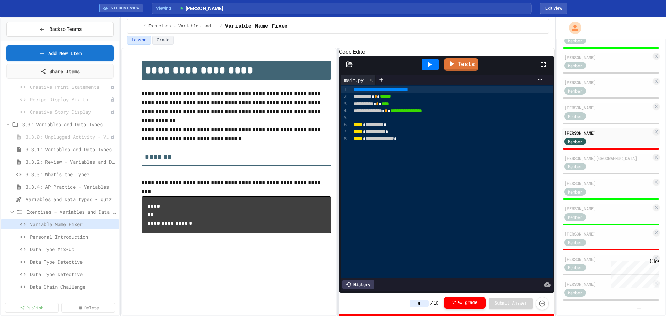
click at [465, 303] on button "View grade" at bounding box center [465, 303] width 42 height 12
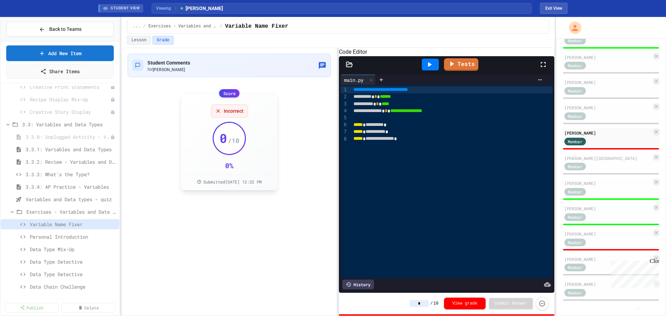
click at [215, 126] on div "0 / 10" at bounding box center [229, 138] width 33 height 33
click at [326, 63] on div at bounding box center [322, 65] width 8 height 9
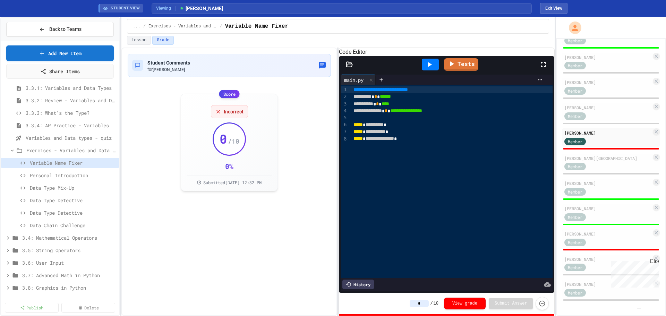
scroll to position [732, 0]
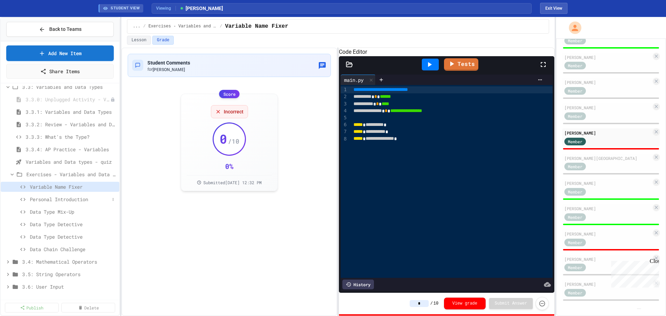
click at [67, 198] on span "Personal Introduction" at bounding box center [70, 199] width 80 height 7
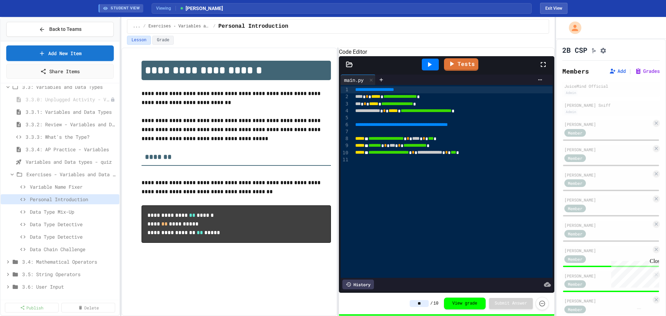
click at [639, 309] on img "Chat widget" at bounding box center [639, 309] width 0 height 0
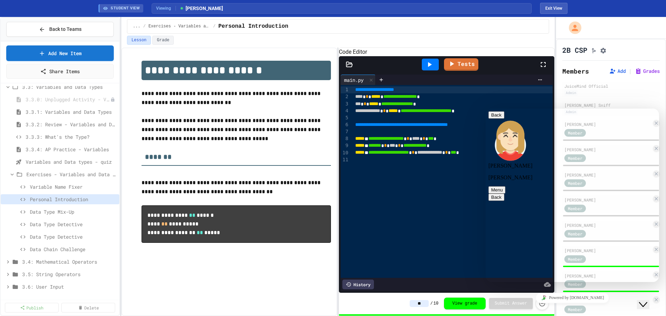
click at [648, 301] on div "Close Chat This icon closes the chat window." at bounding box center [643, 305] width 8 height 8
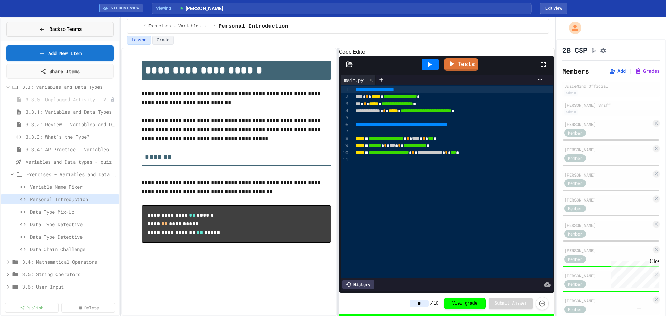
click at [41, 34] on button "Back to Teams" at bounding box center [60, 29] width 108 height 15
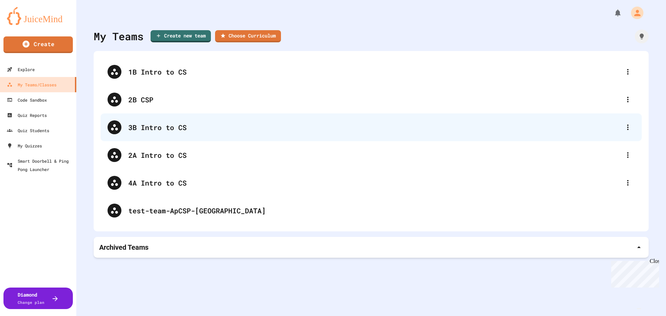
click at [162, 127] on div "3B Intro to CS" at bounding box center [374, 127] width 493 height 10
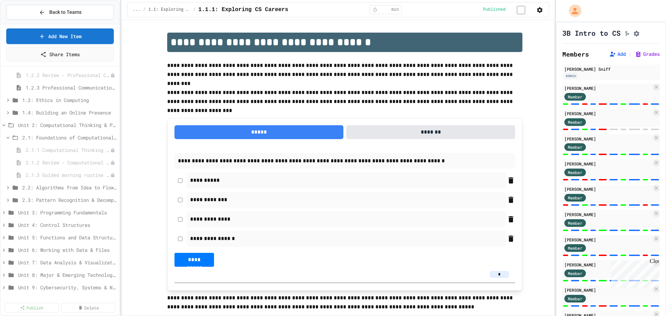
scroll to position [102, 0]
click at [77, 149] on span "2.1.1 Computational Thinking and Problem Solving" at bounding box center [65, 149] width 78 height 7
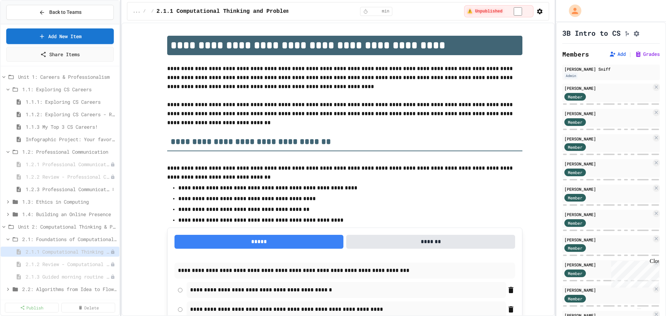
click at [50, 193] on div "1.2.3 Professional Communication Challenge" at bounding box center [60, 189] width 119 height 10
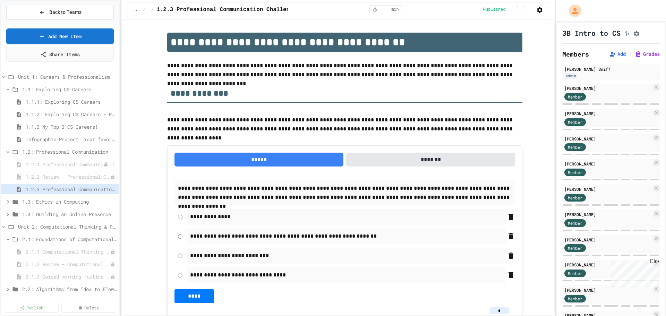
click at [60, 166] on span "1.2.1 Professional Communication" at bounding box center [65, 164] width 78 height 7
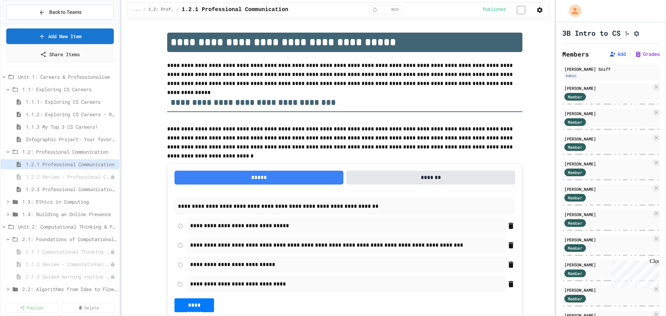
click at [43, 183] on div "1.2.2 Review - Professional Communication" at bounding box center [60, 178] width 119 height 12
click at [46, 179] on span "1.2.2 Review - Professional Communication" at bounding box center [65, 176] width 78 height 7
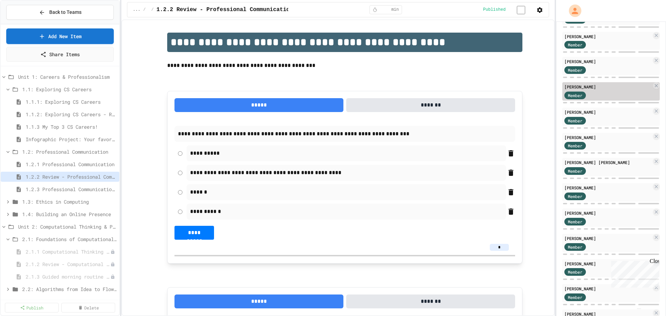
scroll to position [196, 0]
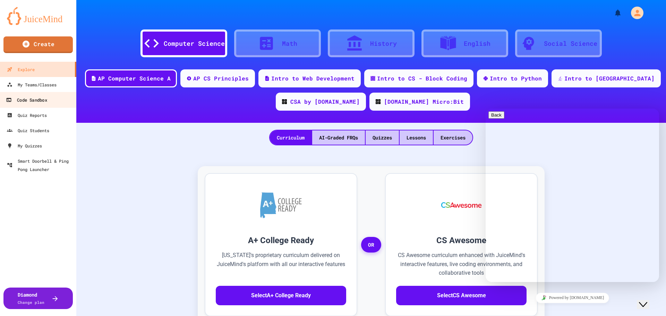
click at [27, 98] on div "Code Sandbox" at bounding box center [26, 100] width 41 height 9
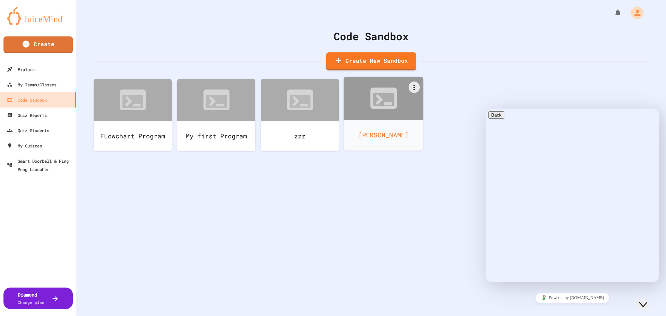
click at [366, 95] on div at bounding box center [384, 98] width 80 height 43
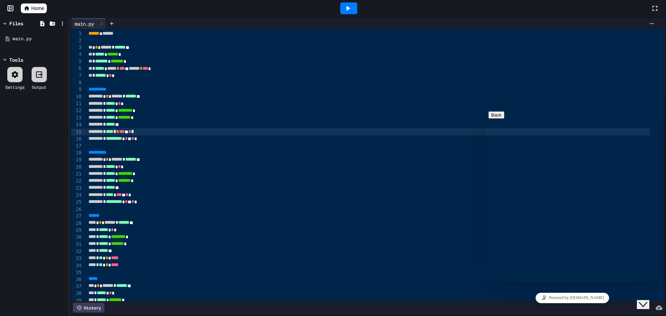
click at [231, 133] on div "******** * **** * * *** * * *" at bounding box center [368, 131] width 564 height 7
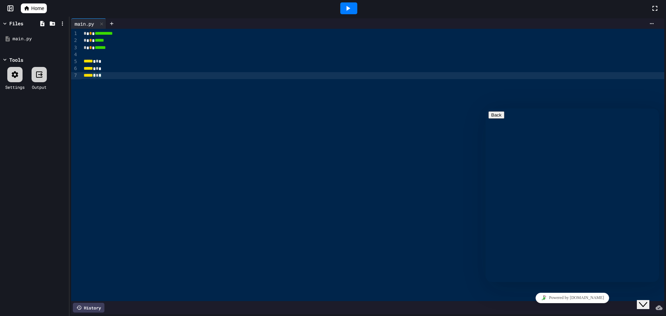
drag, startPoint x: 343, startPoint y: 2, endPoint x: 347, endPoint y: 15, distance: 13.0
click at [343, 3] on div at bounding box center [348, 8] width 17 height 12
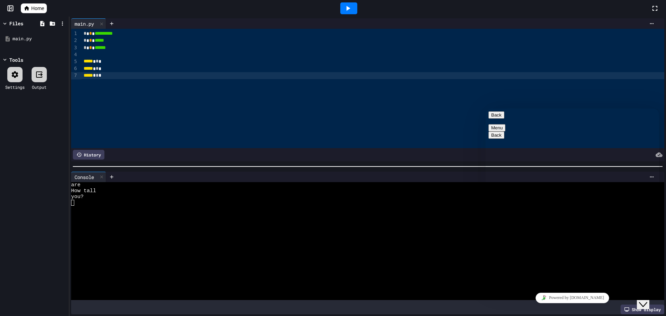
scroll to position [104, 0]
